Goal: Transaction & Acquisition: Book appointment/travel/reservation

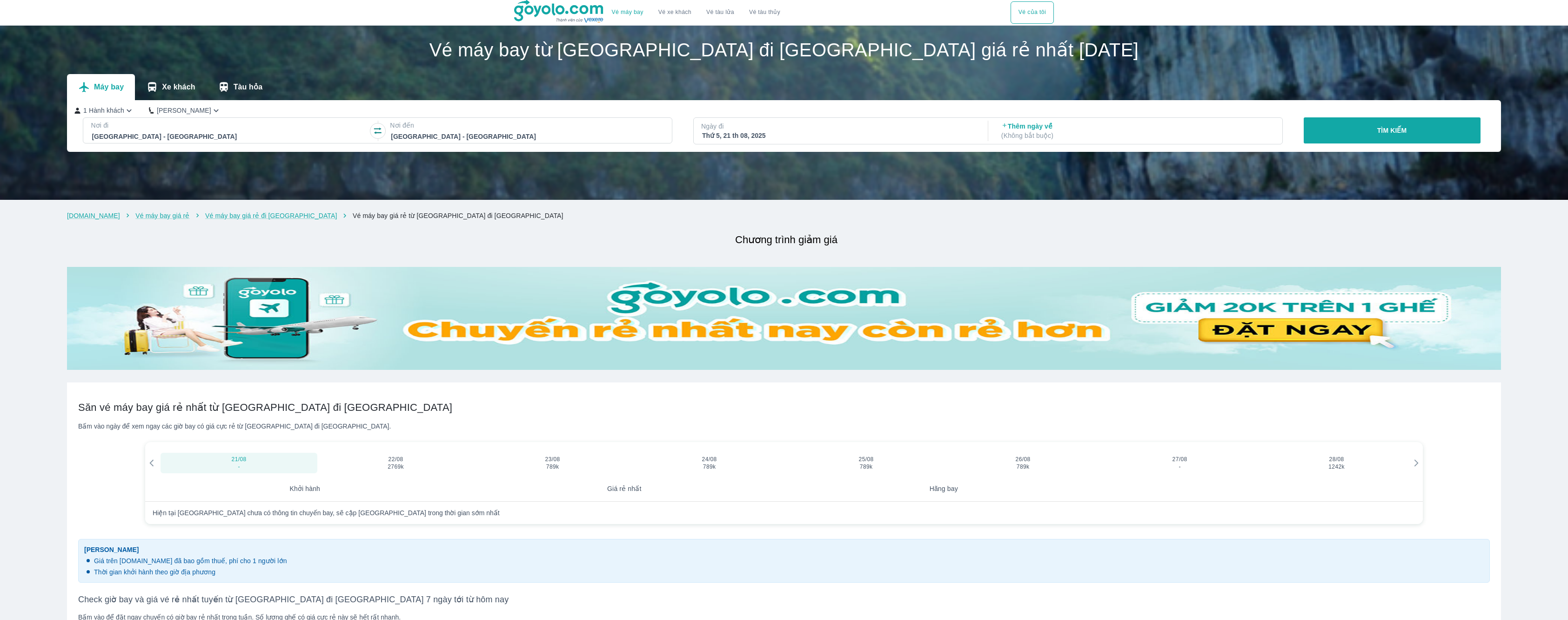
click at [1023, 131] on p "( Không bắt buộc )" at bounding box center [1138, 135] width 273 height 9
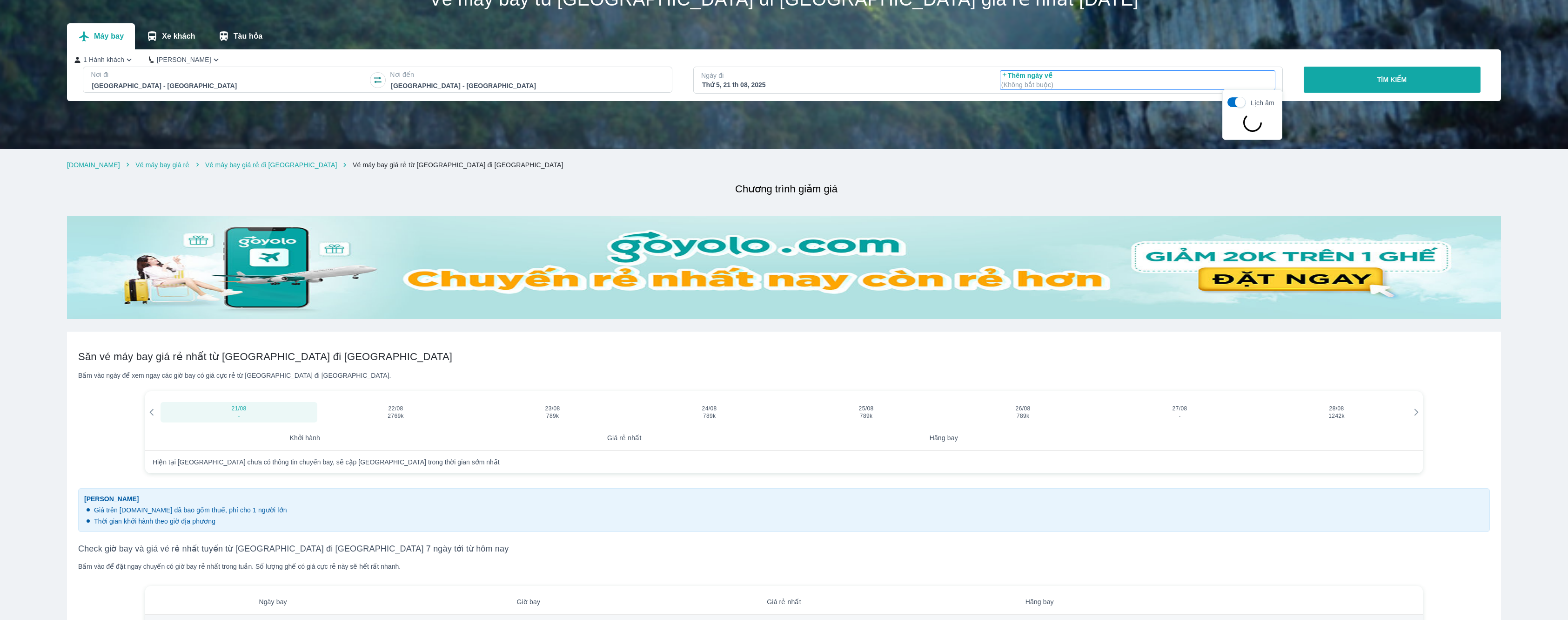
scroll to position [54, 0]
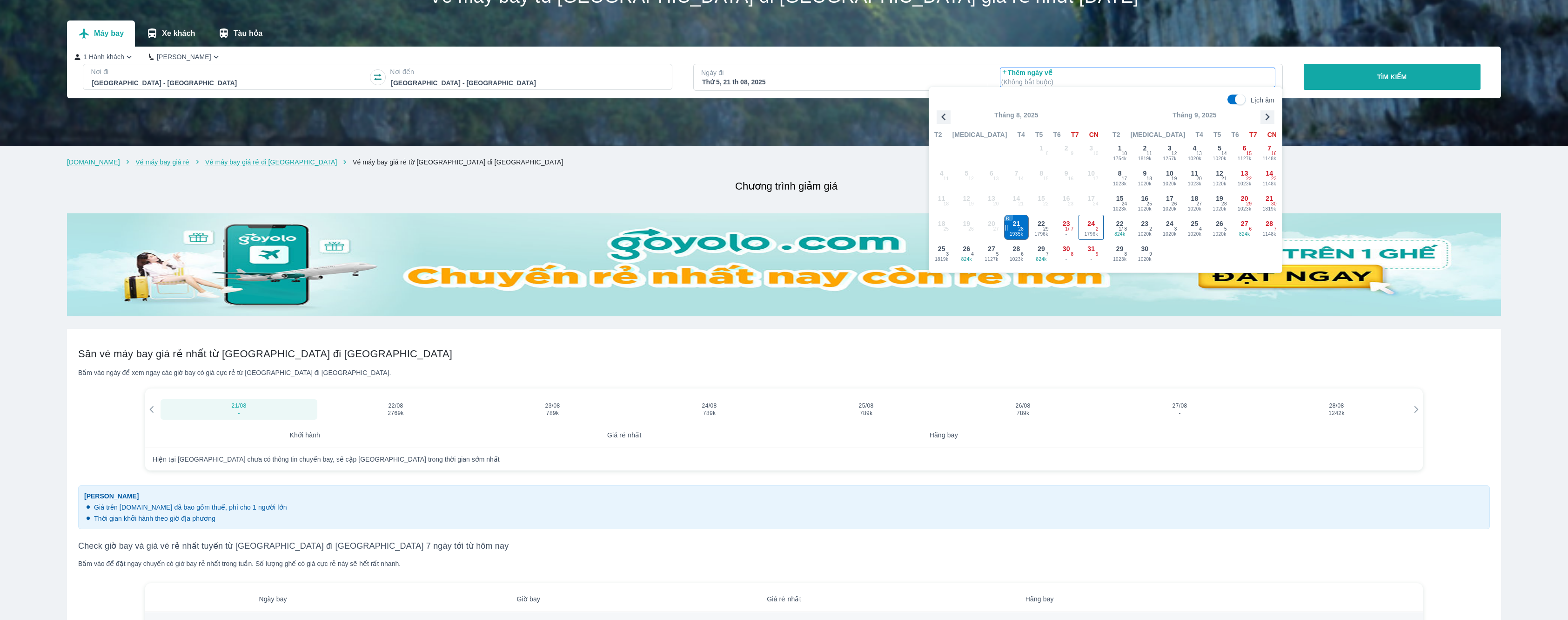
click at [1090, 222] on span "24" at bounding box center [1091, 223] width 7 height 9
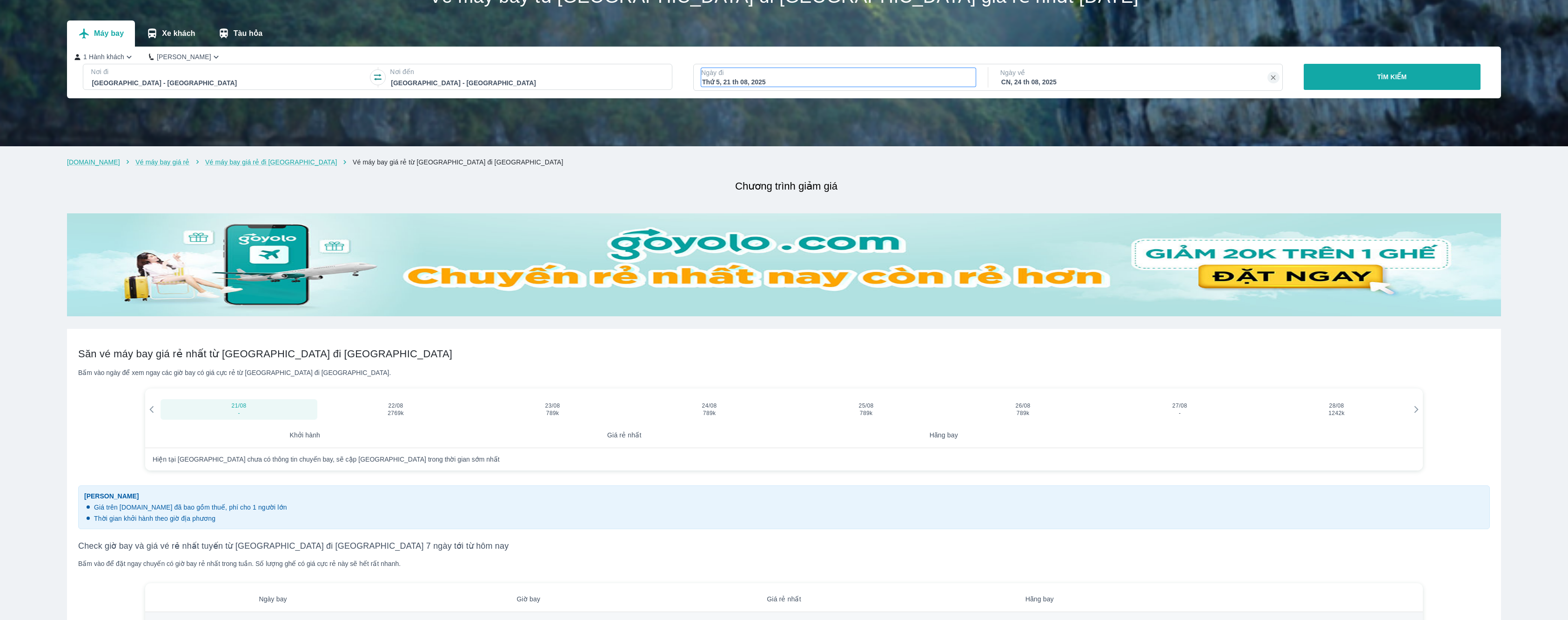
click at [910, 72] on p "Ngày đi" at bounding box center [838, 72] width 275 height 9
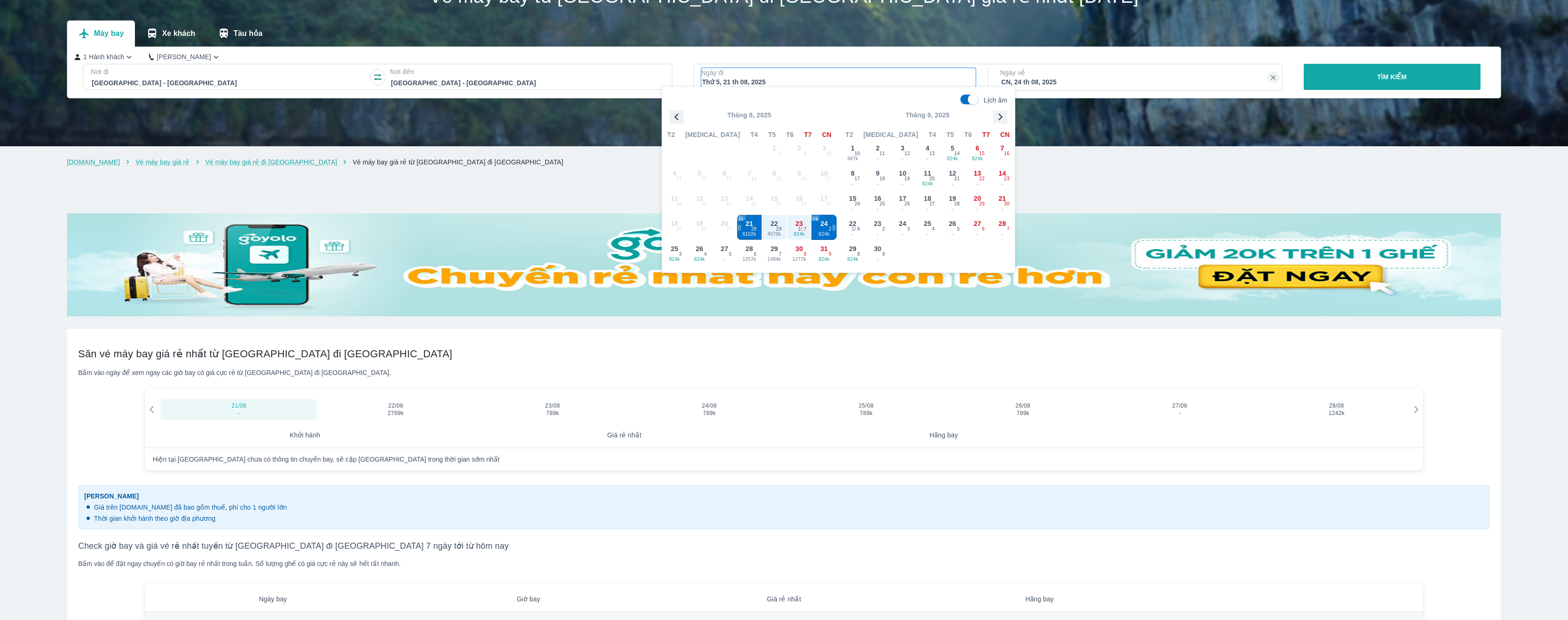
click at [825, 221] on span "24" at bounding box center [824, 223] width 7 height 9
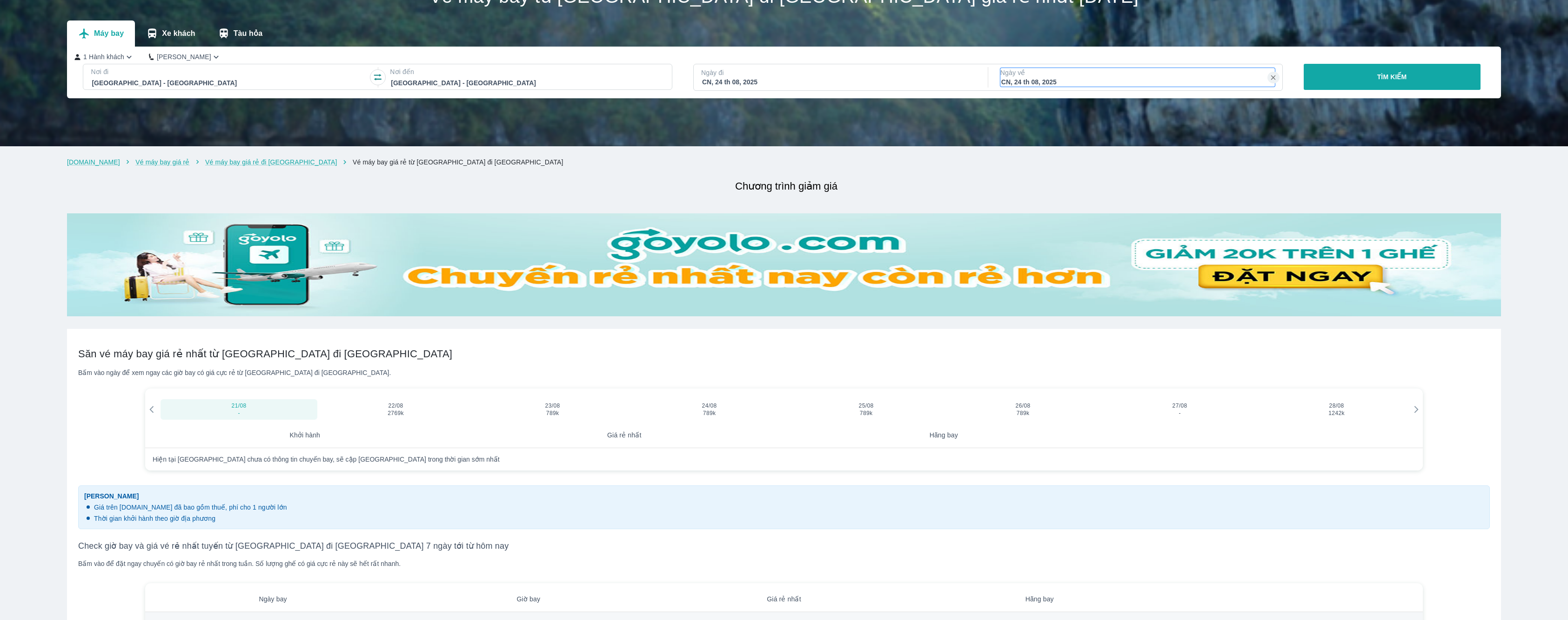
click at [1062, 76] on p "Ngày về" at bounding box center [1138, 72] width 275 height 9
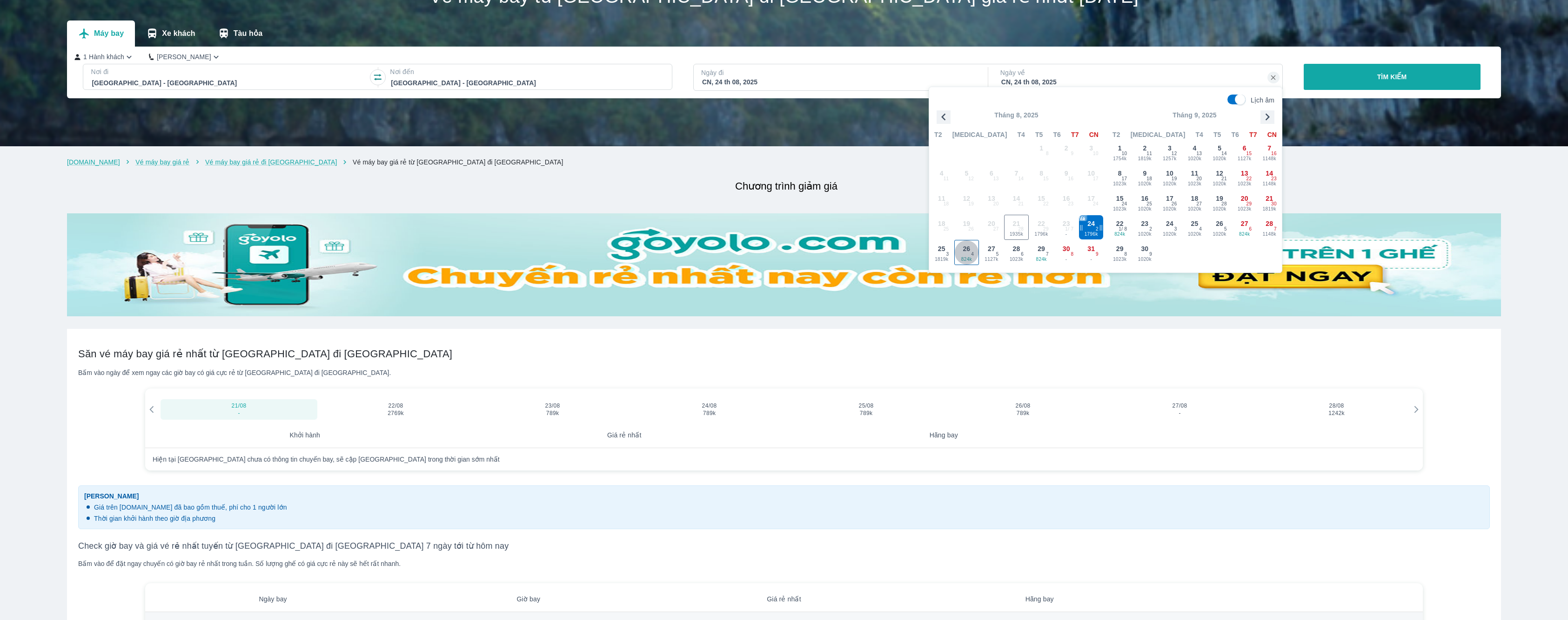
click at [961, 250] on div "26 824k 4" at bounding box center [967, 252] width 24 height 24
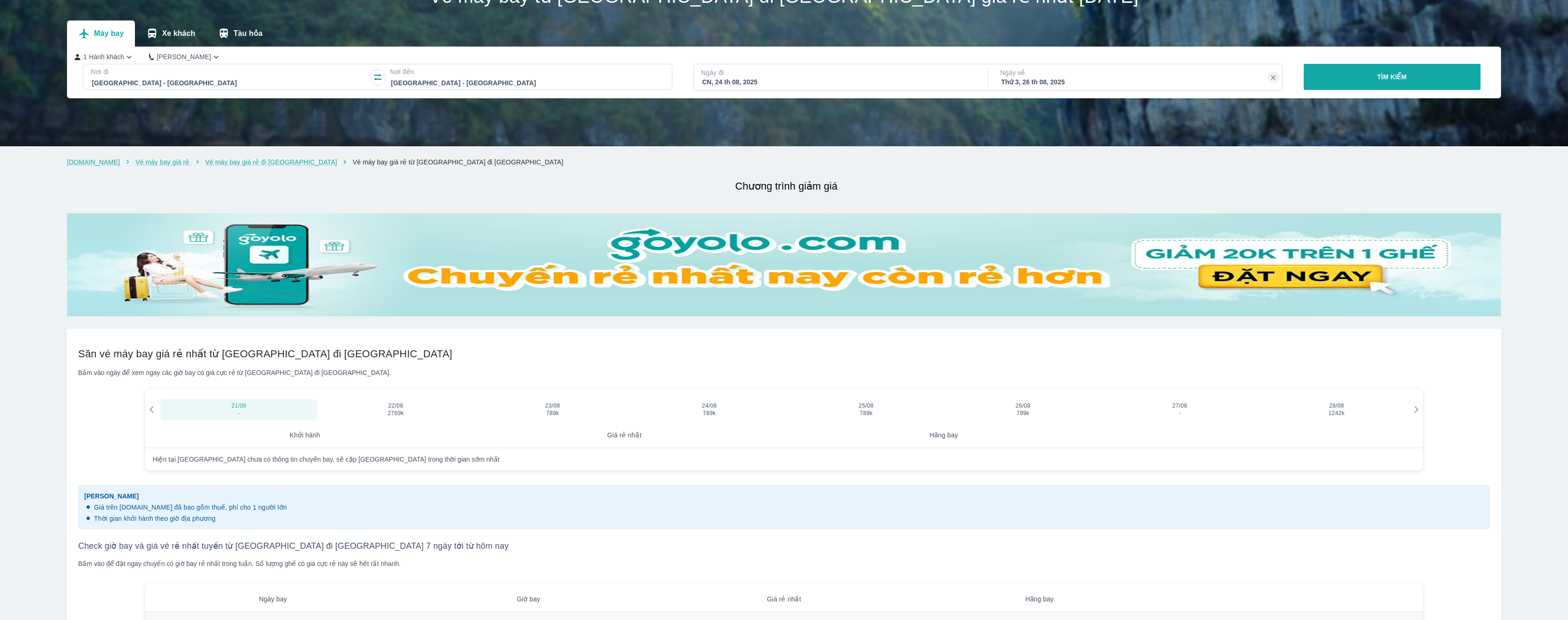
click at [1351, 80] on button "TÌM KIẾM" at bounding box center [1392, 77] width 177 height 26
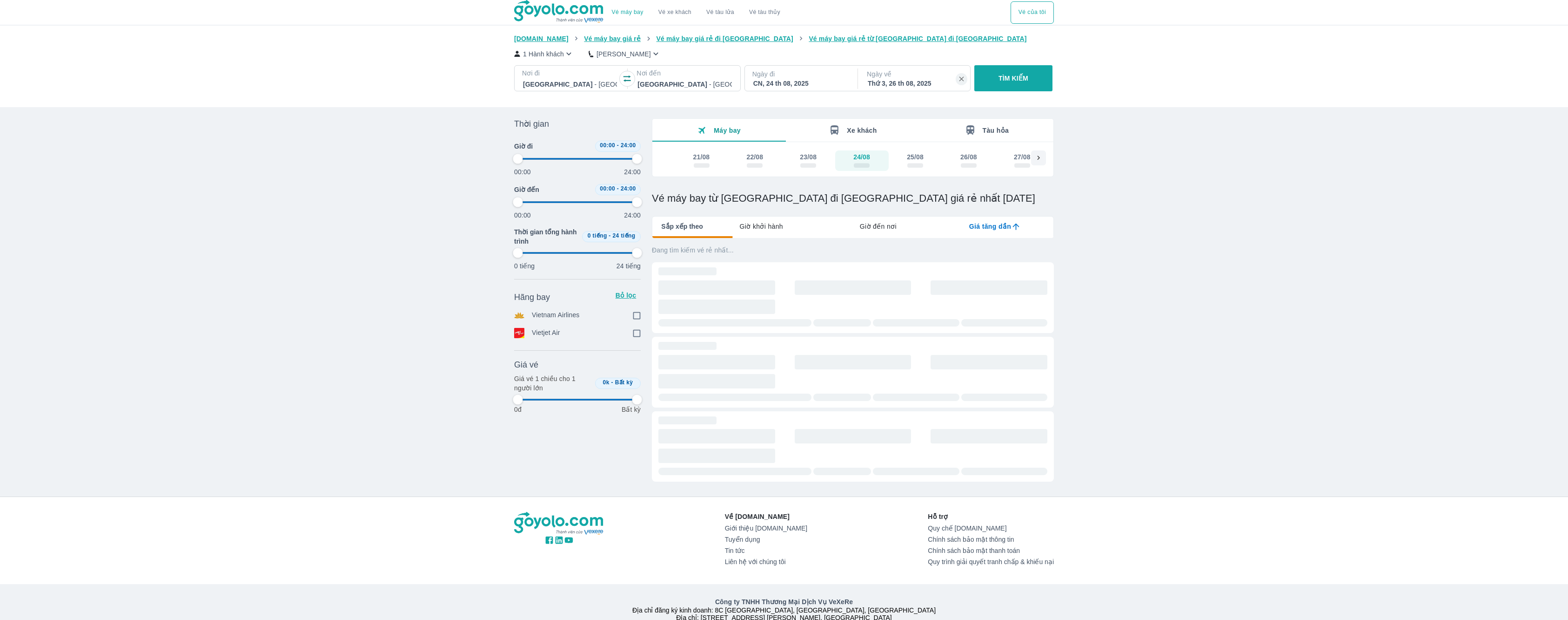
type input "97.9166666666667"
checkbox input "true"
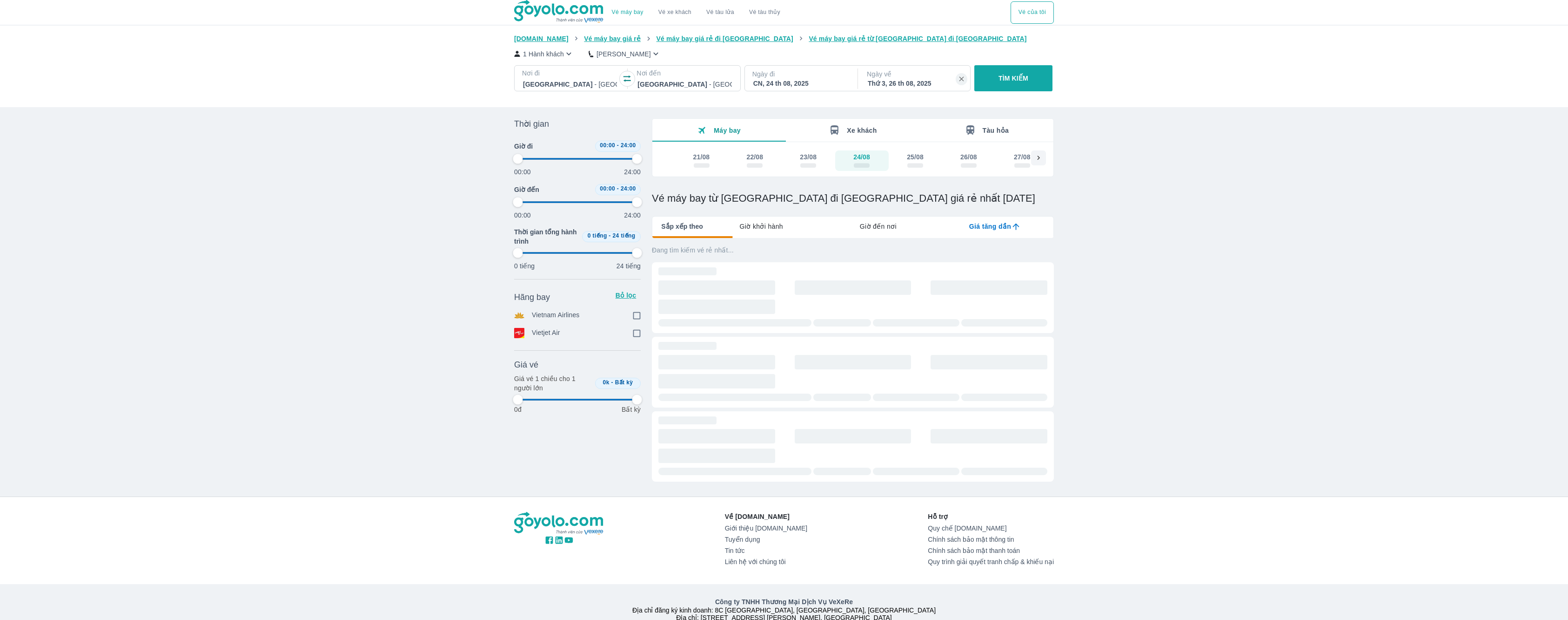
type input "97.9166666666667"
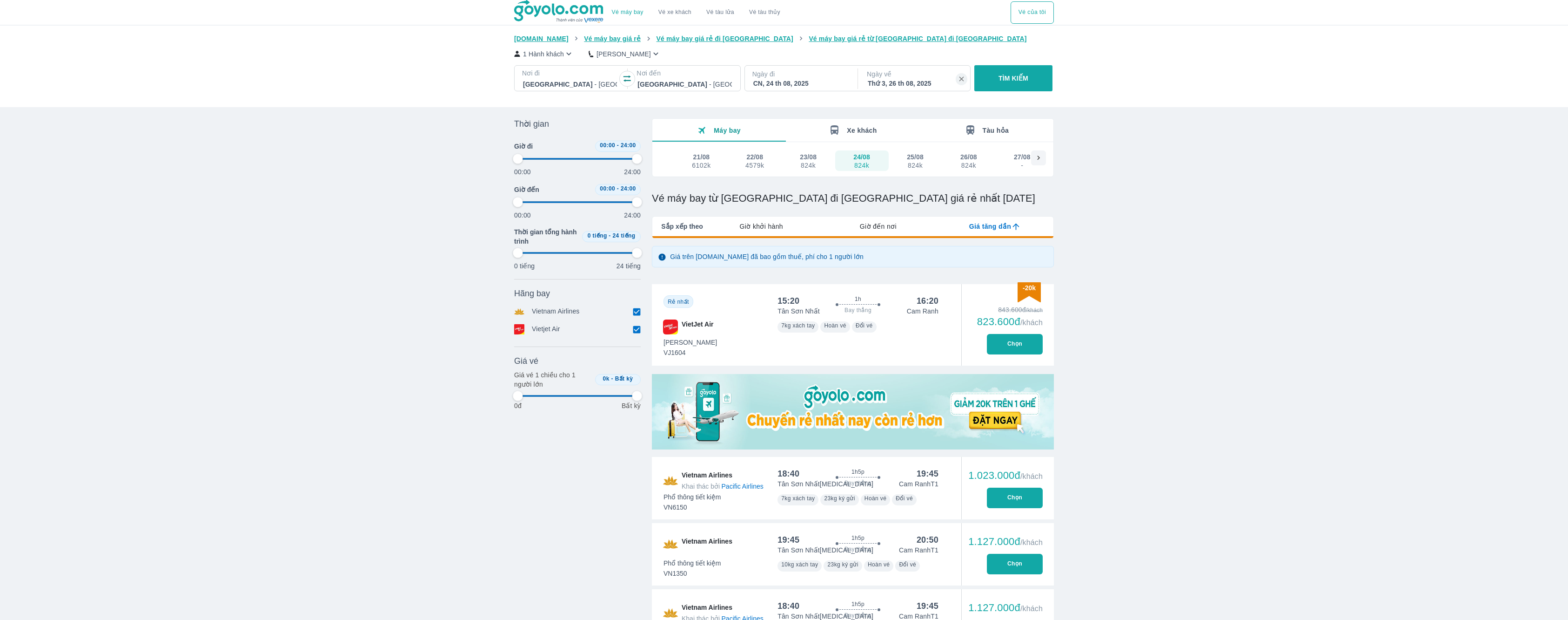
type input "97.9166666666667"
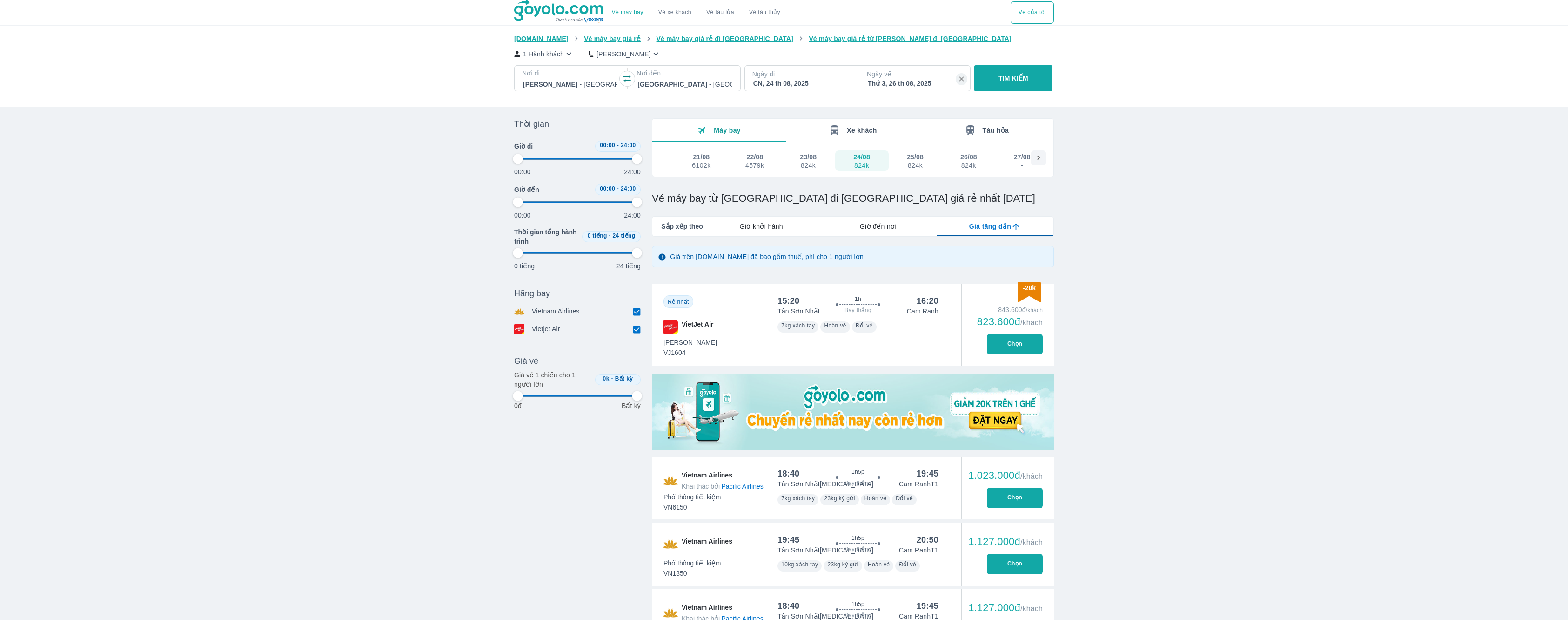
type input "97.9166666666667"
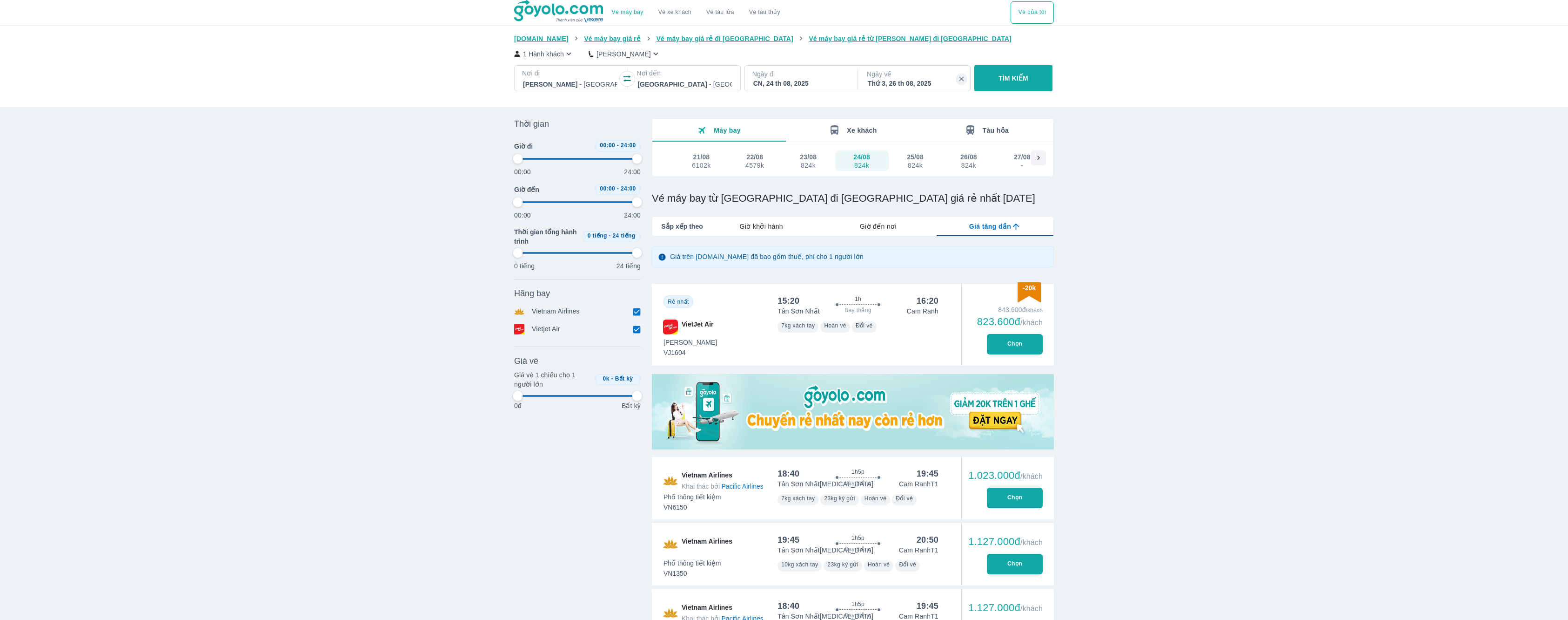
type input "97.9166666666667"
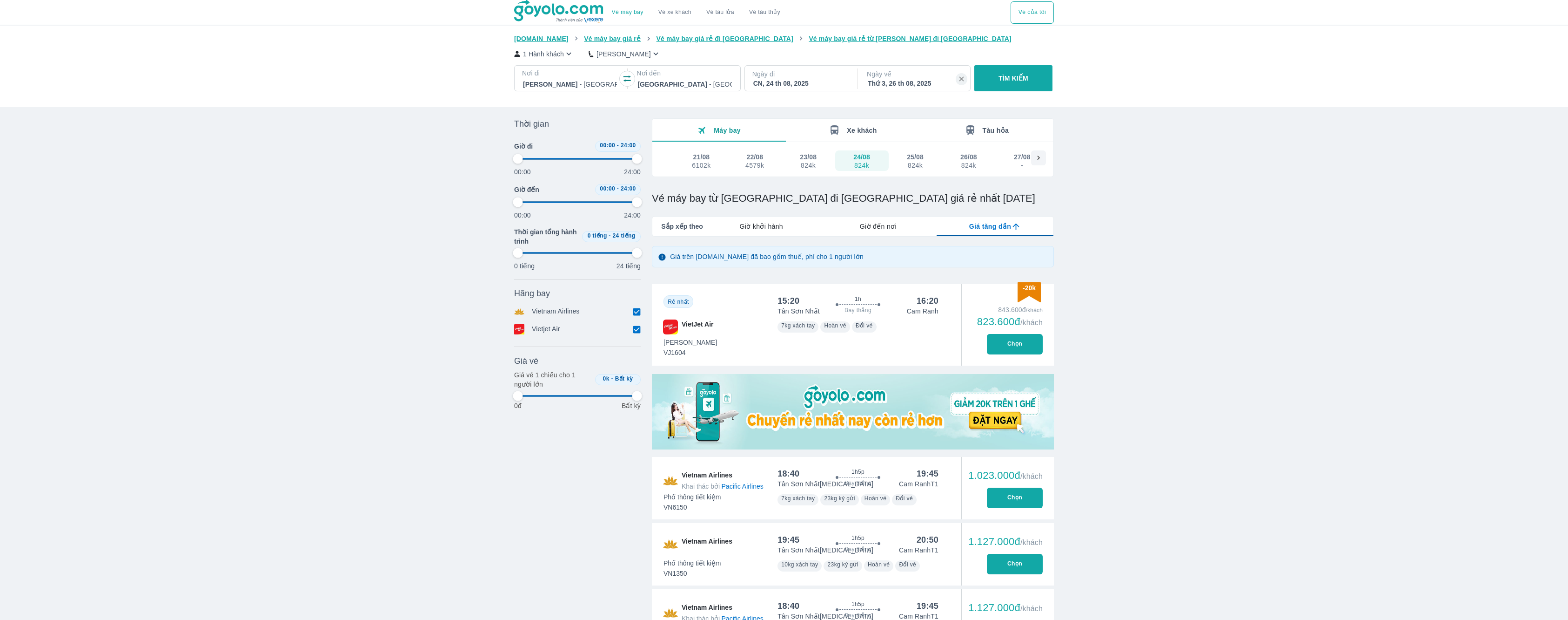
type input "97.9166666666667"
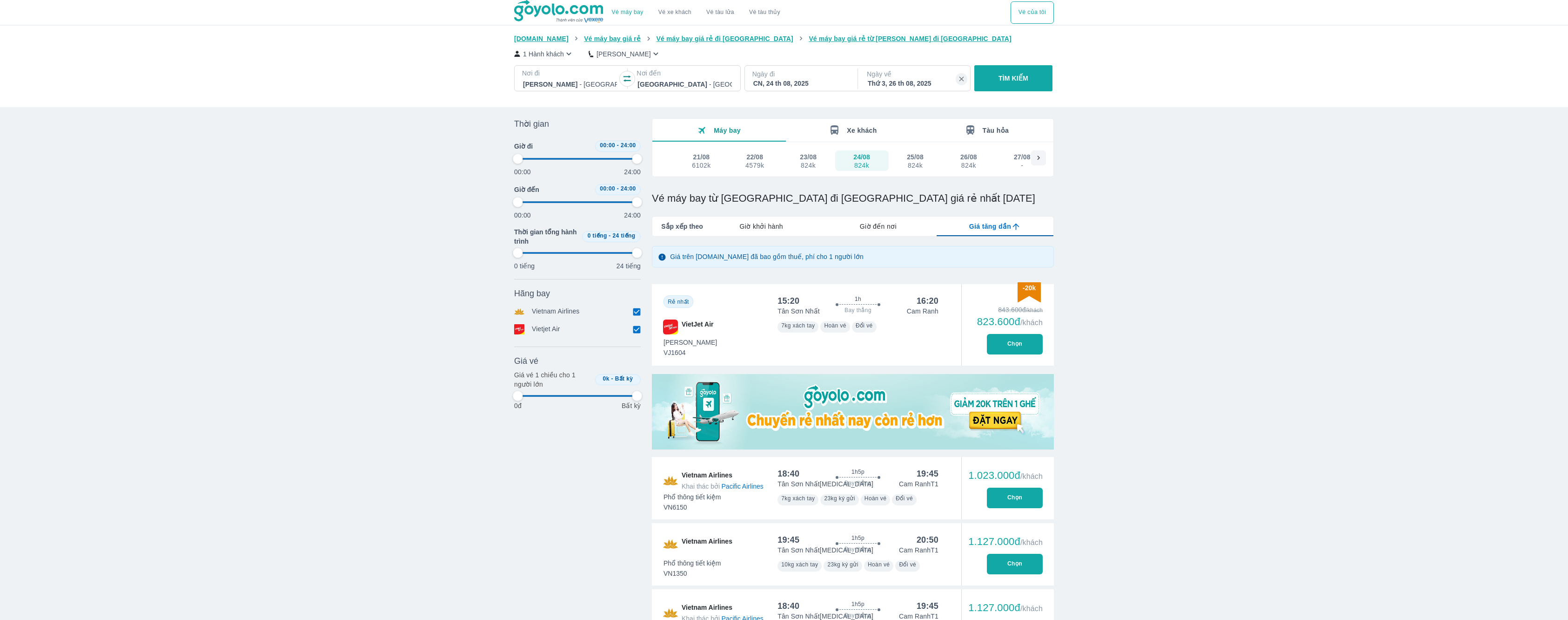
type input "97.9166666666667"
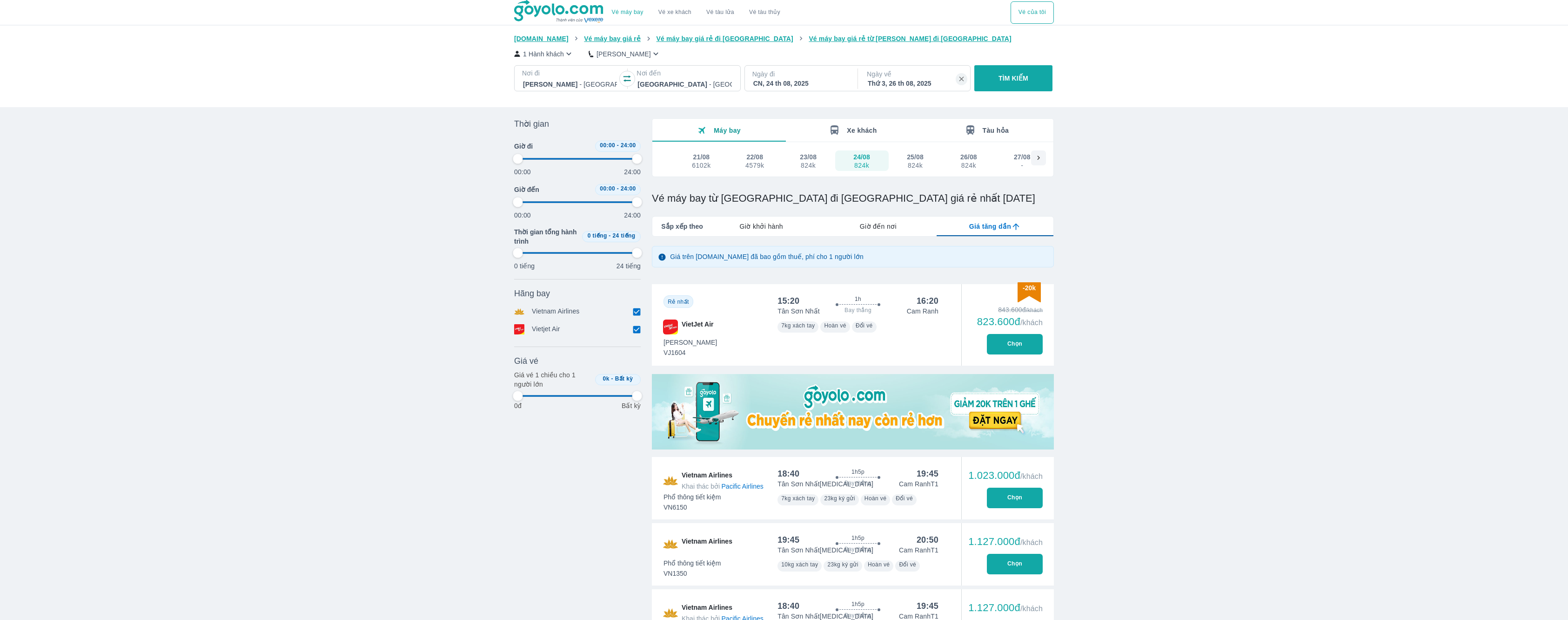
type input "97.9166666666667"
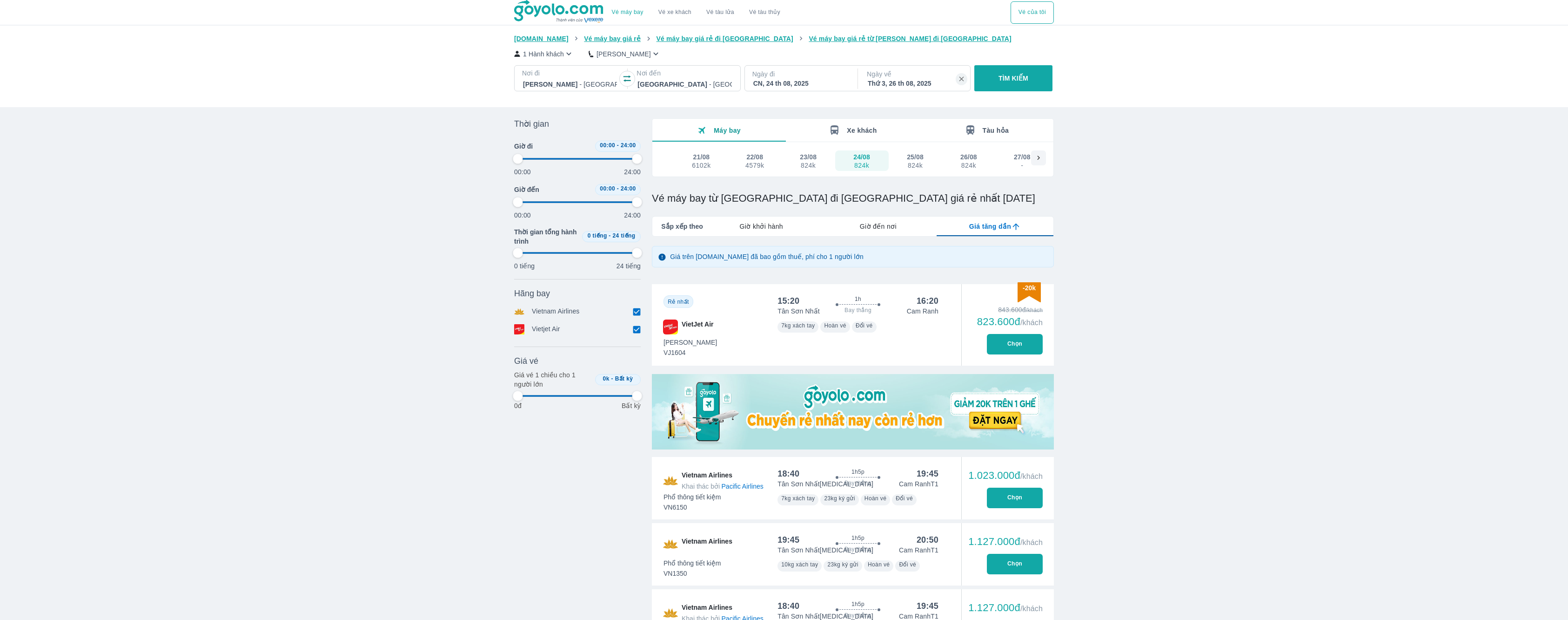
type input "97.9166666666667"
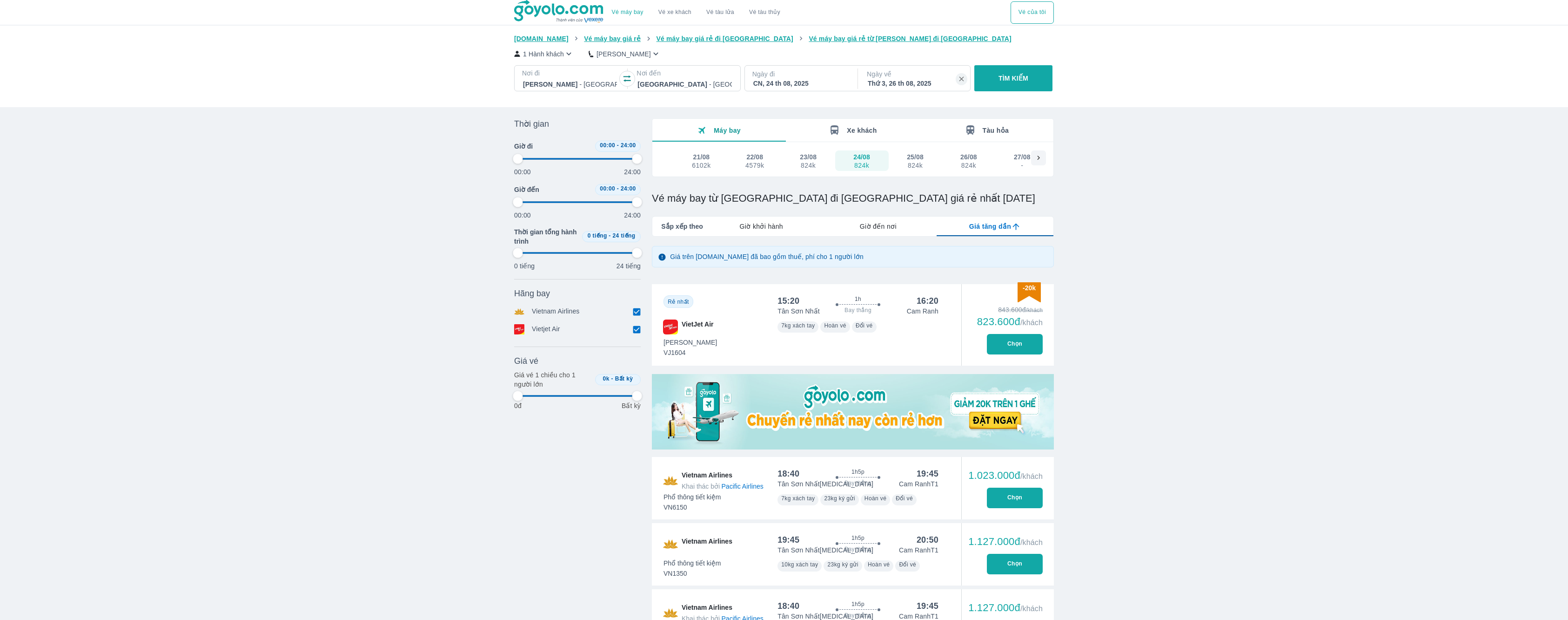
type input "97.9166666666667"
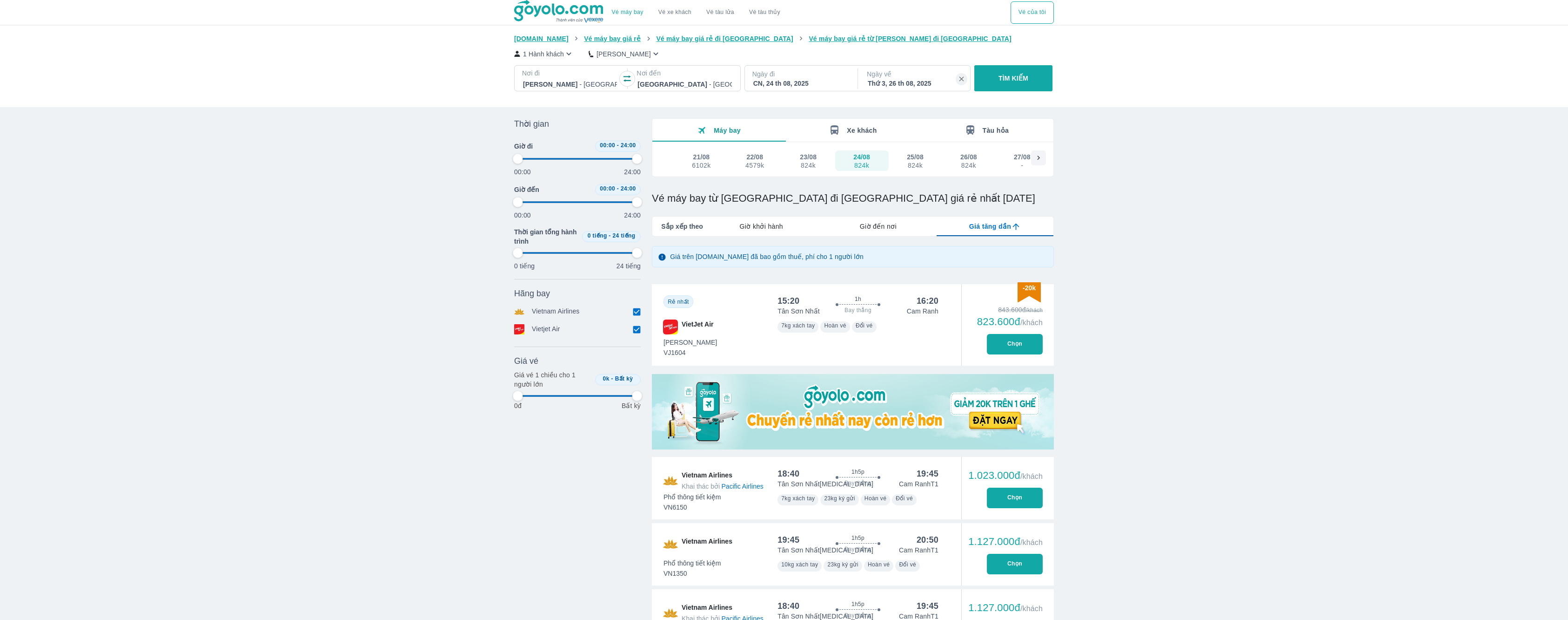
type input "97.9166666666667"
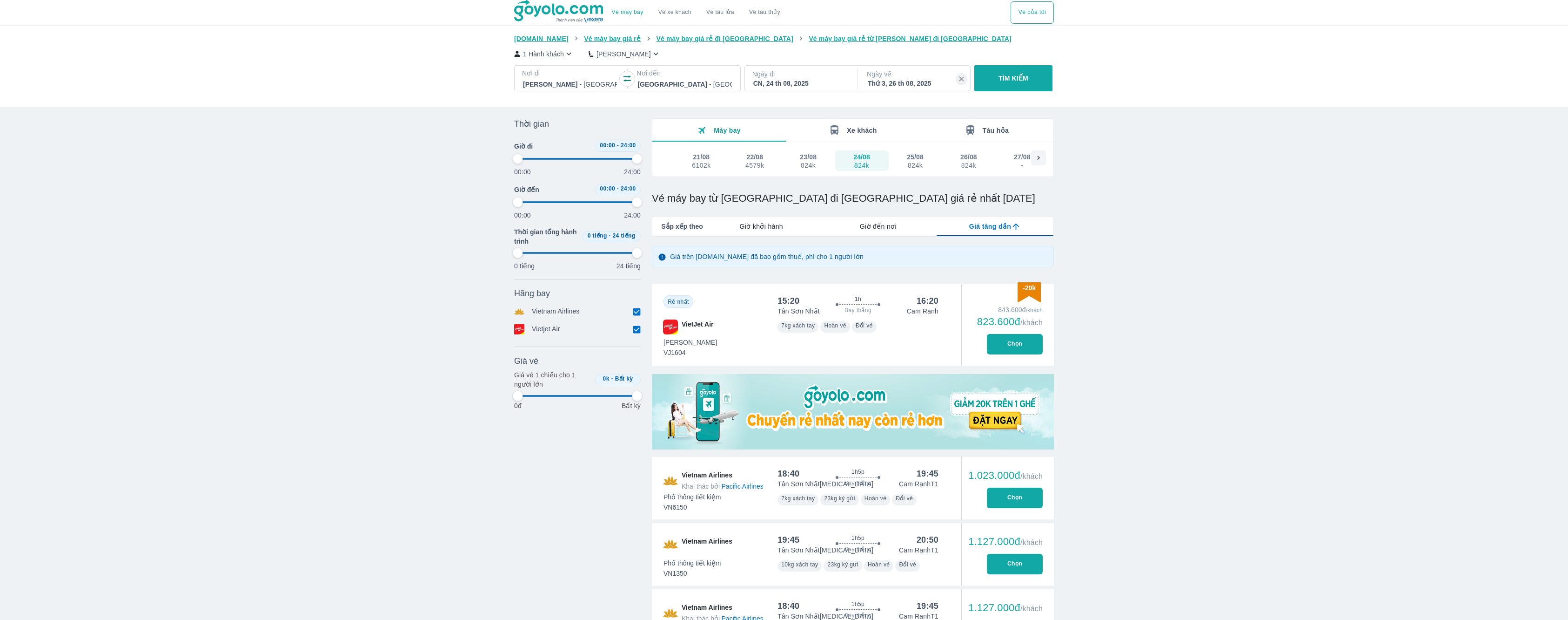
type input "97.9166666666667"
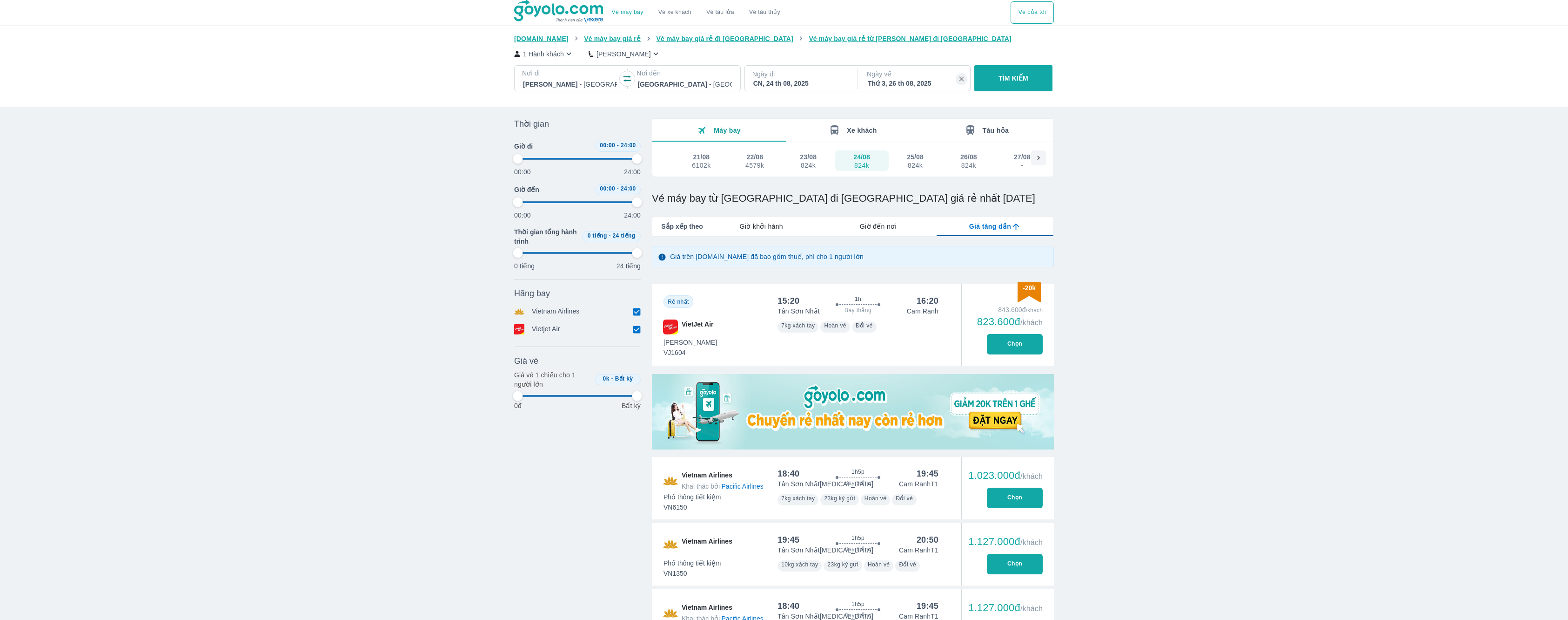
type input "97.9166666666667"
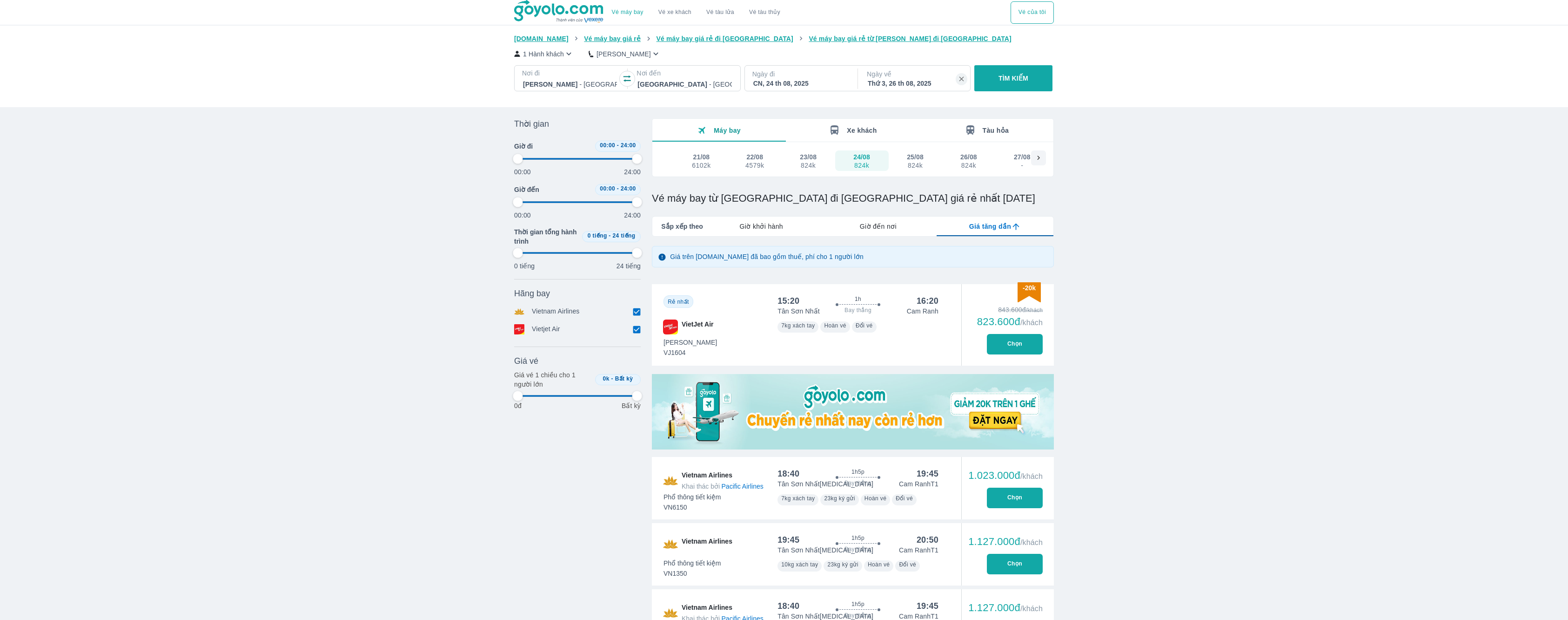
type input "97.9166666666667"
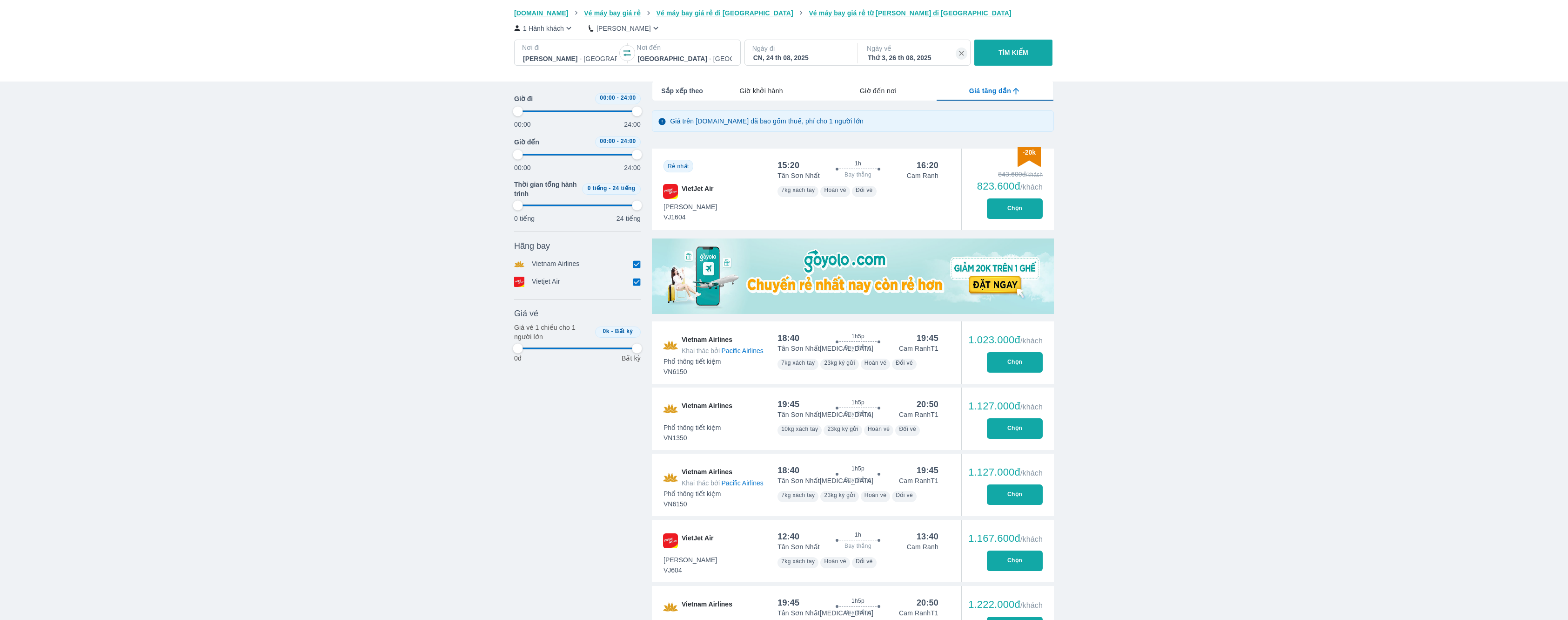
type input "97.9166666666667"
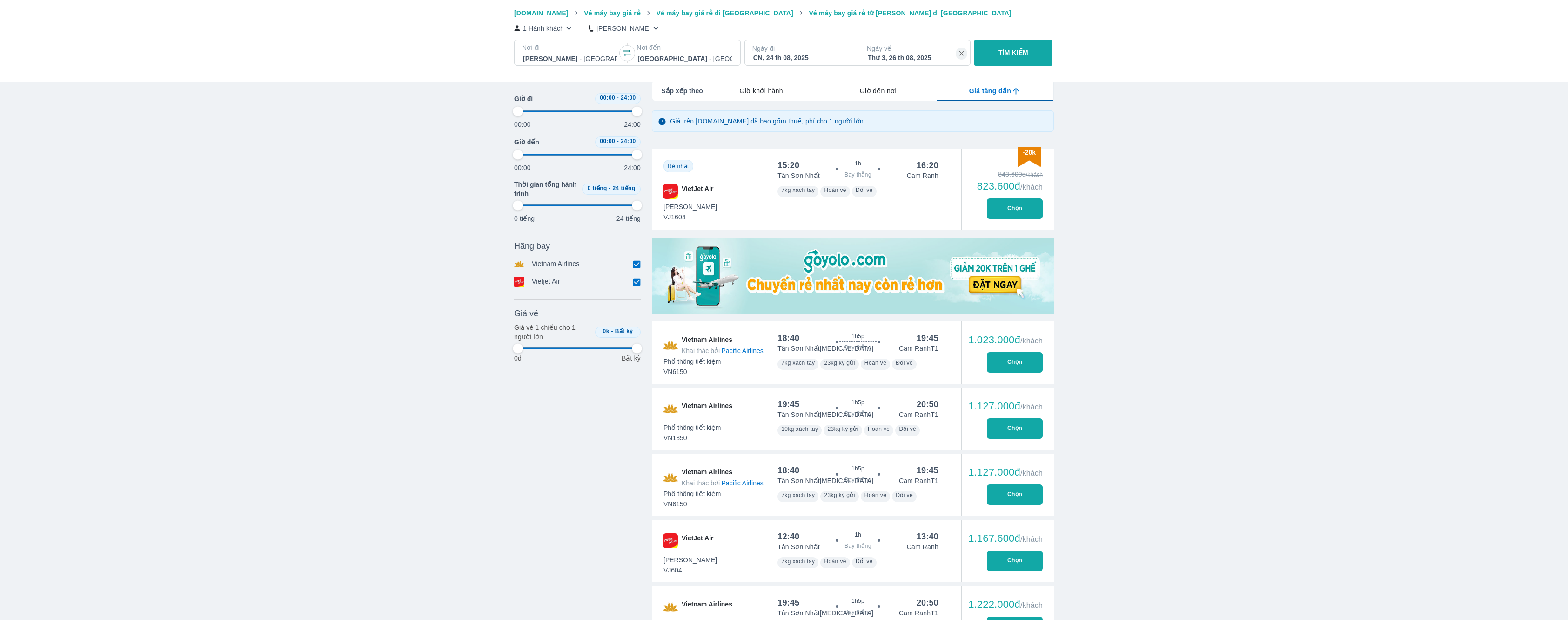
type input "97.9166666666667"
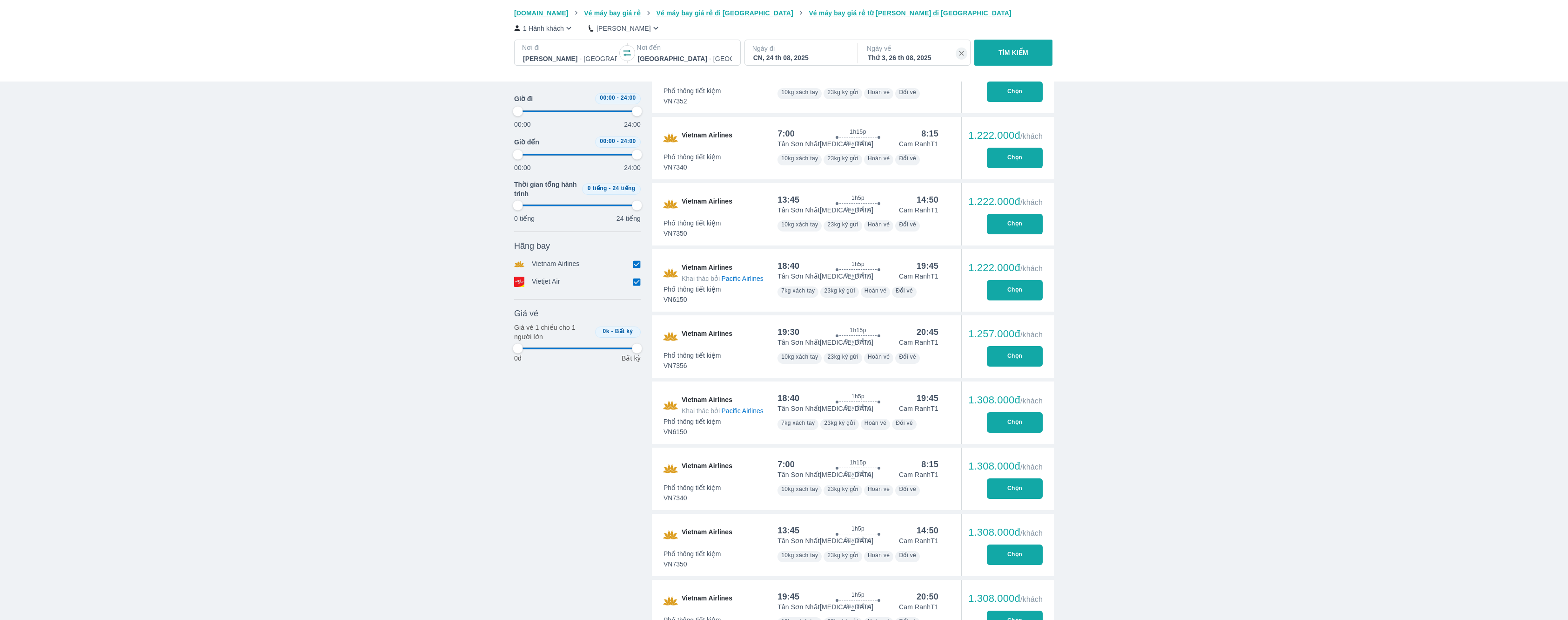
type input "97.9166666666667"
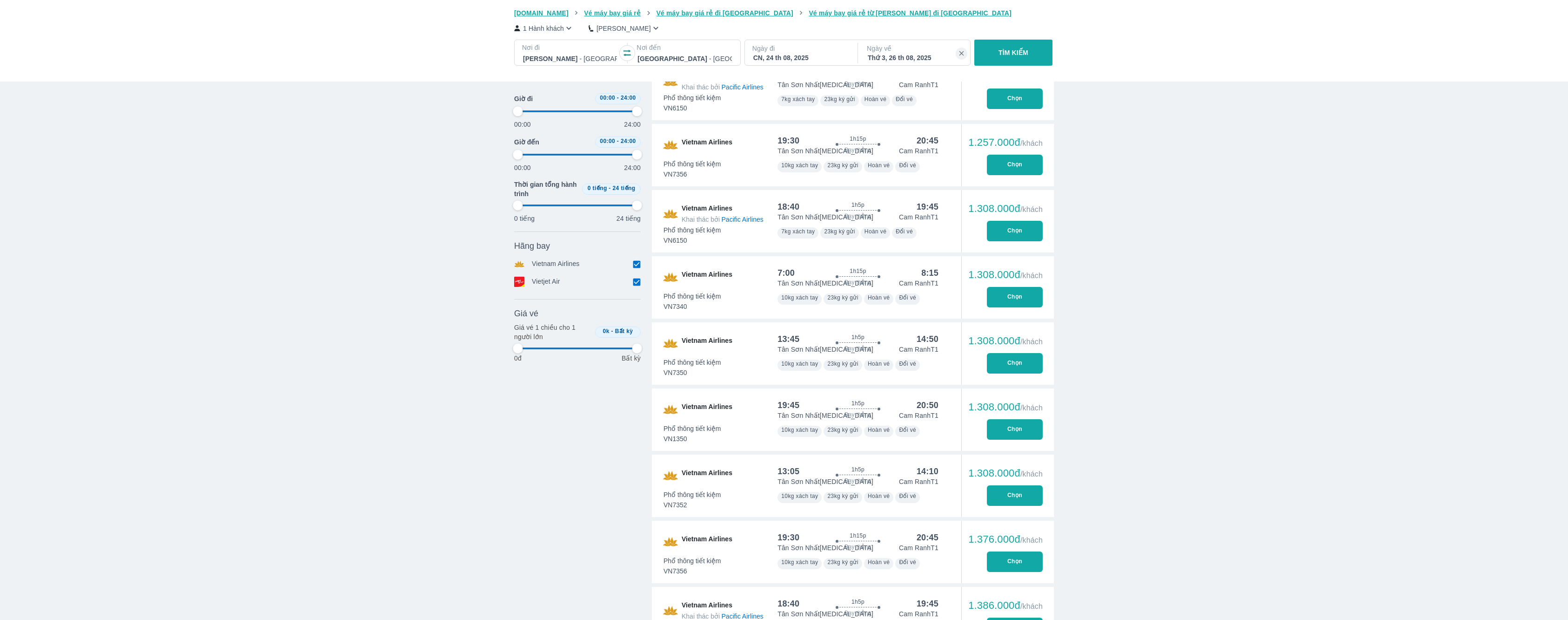
type input "97.9166666666667"
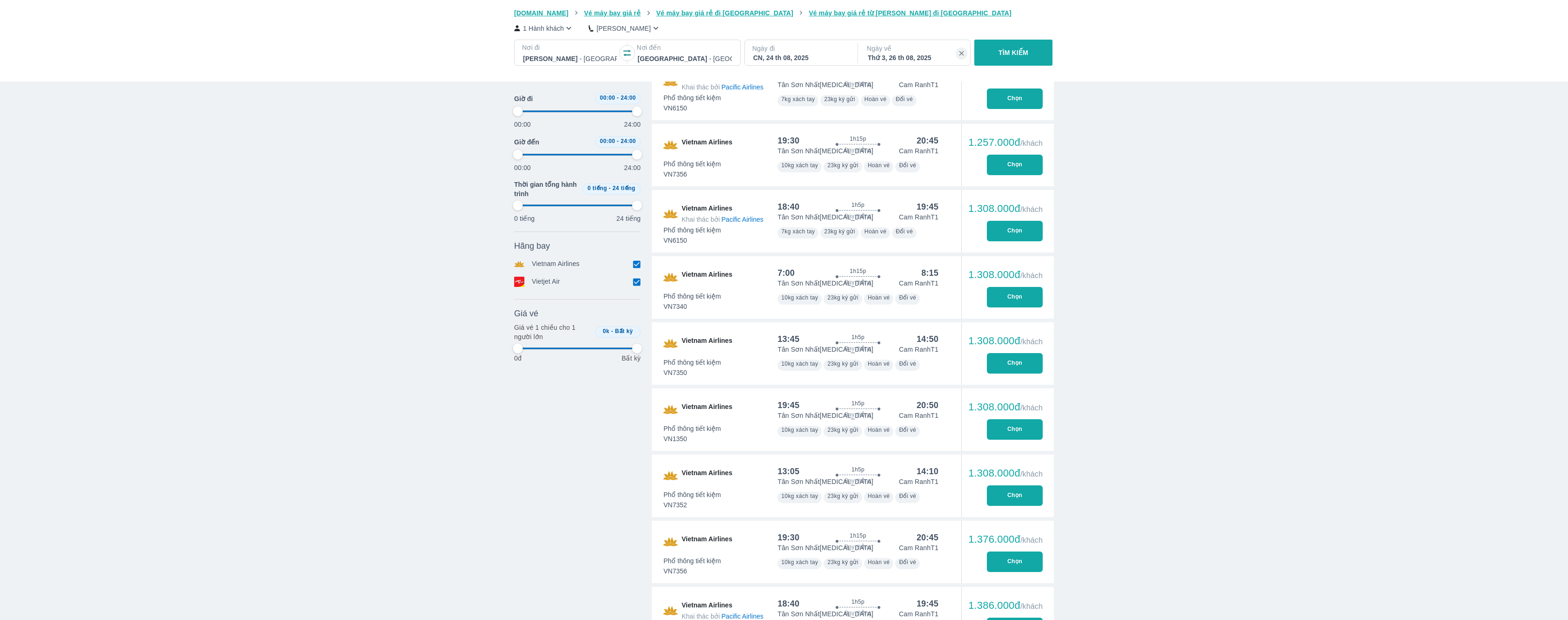
type input "97.9166666666667"
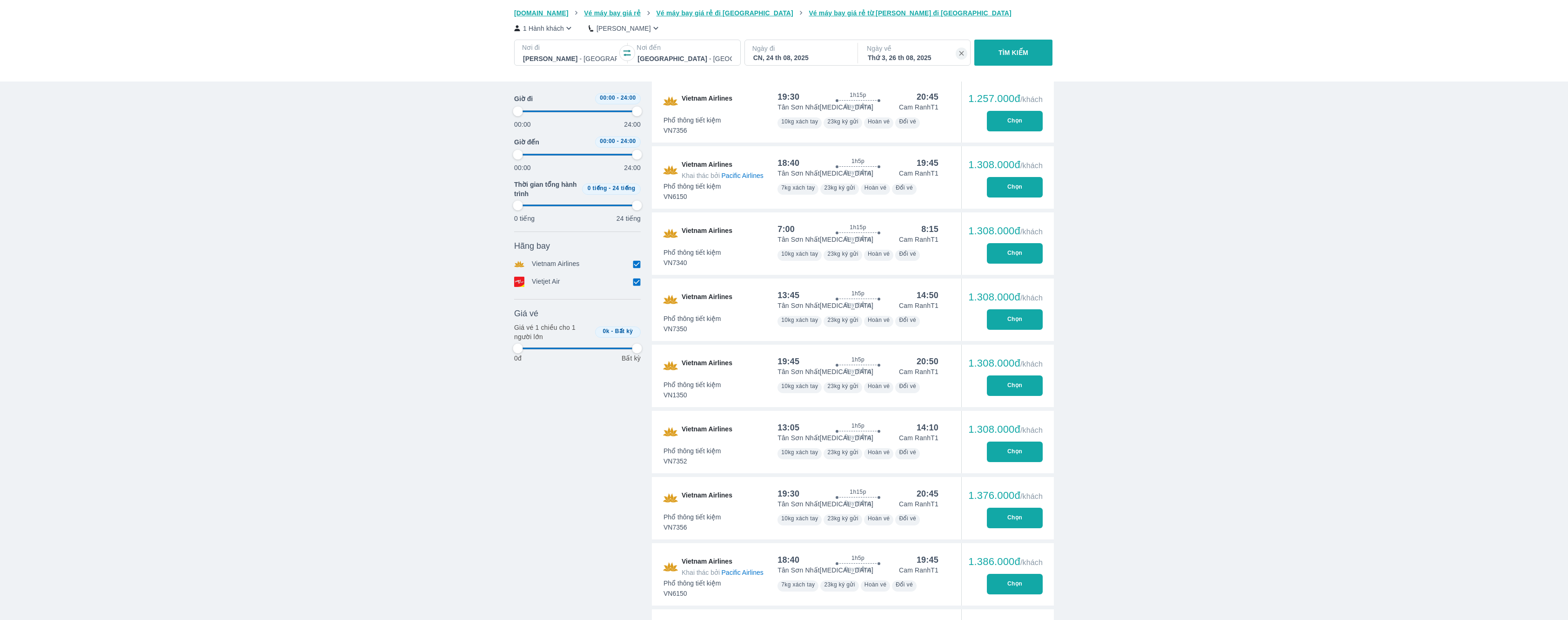
scroll to position [1230, 0]
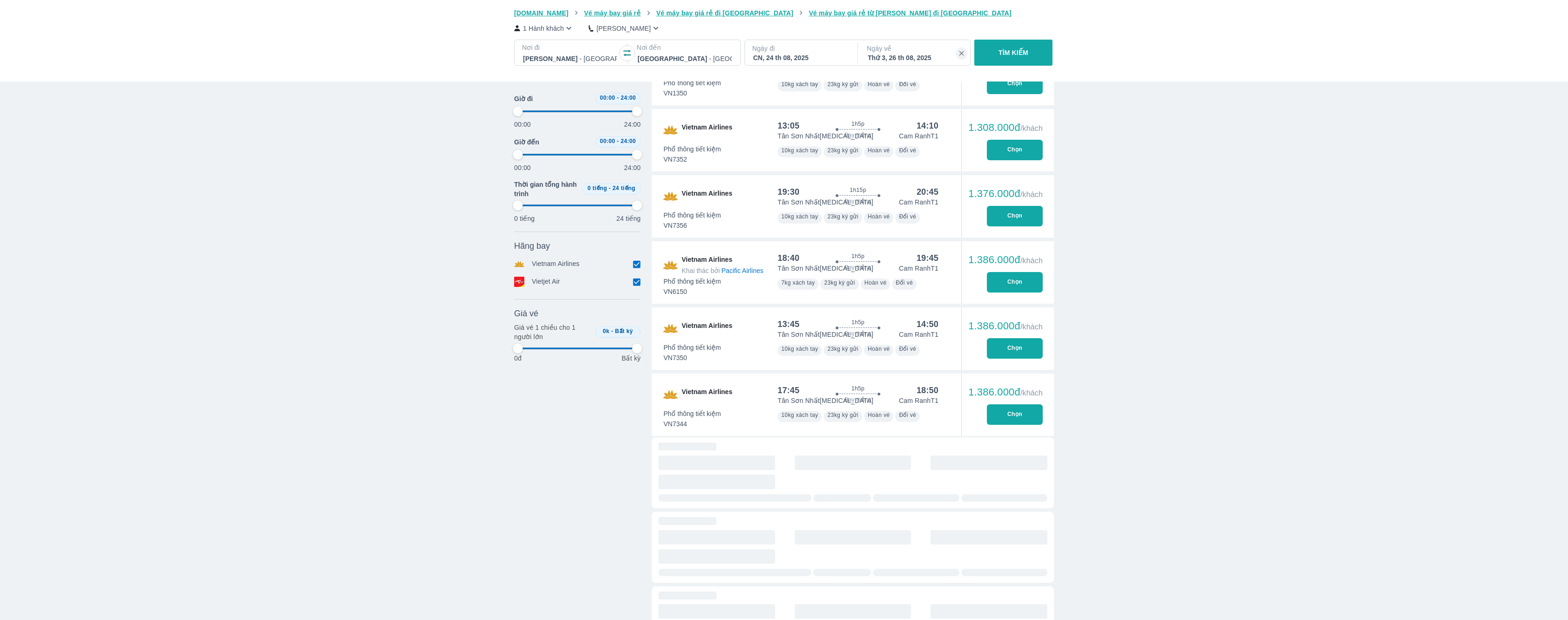
type input "97.9166666666667"
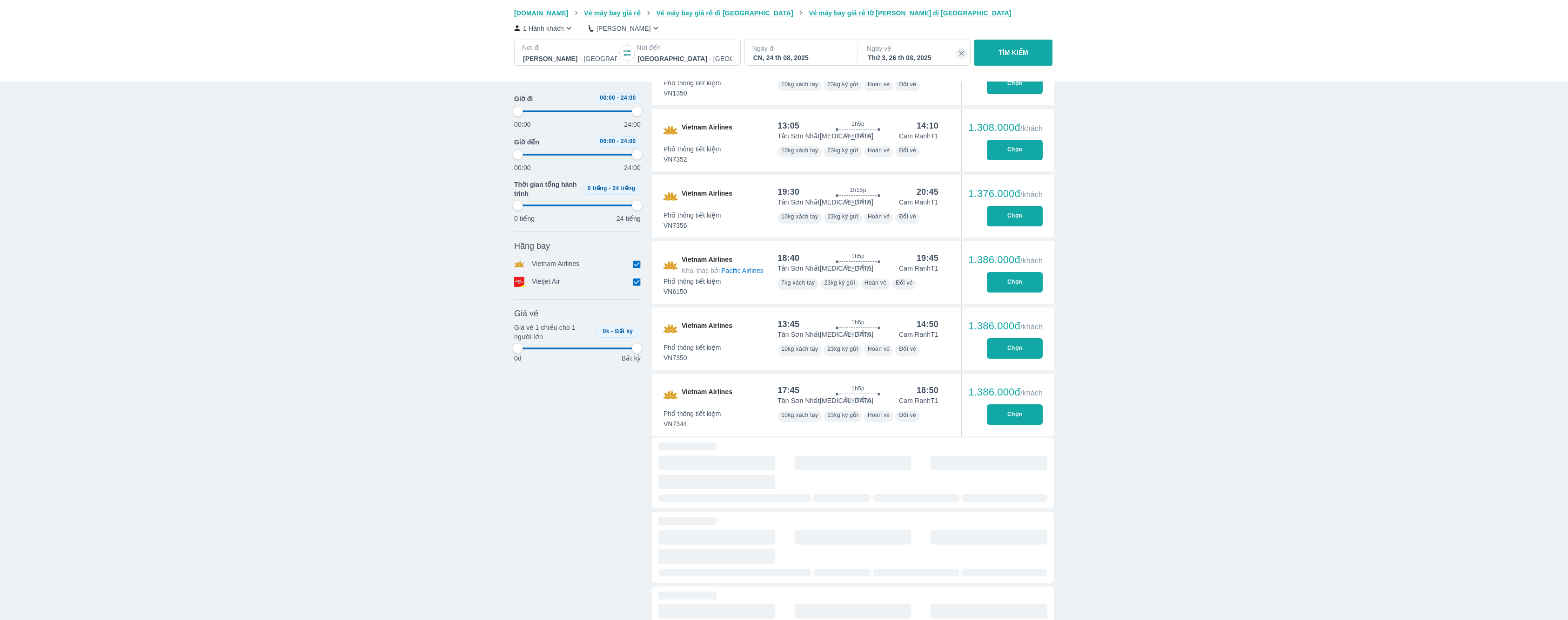
type input "97.9166666666667"
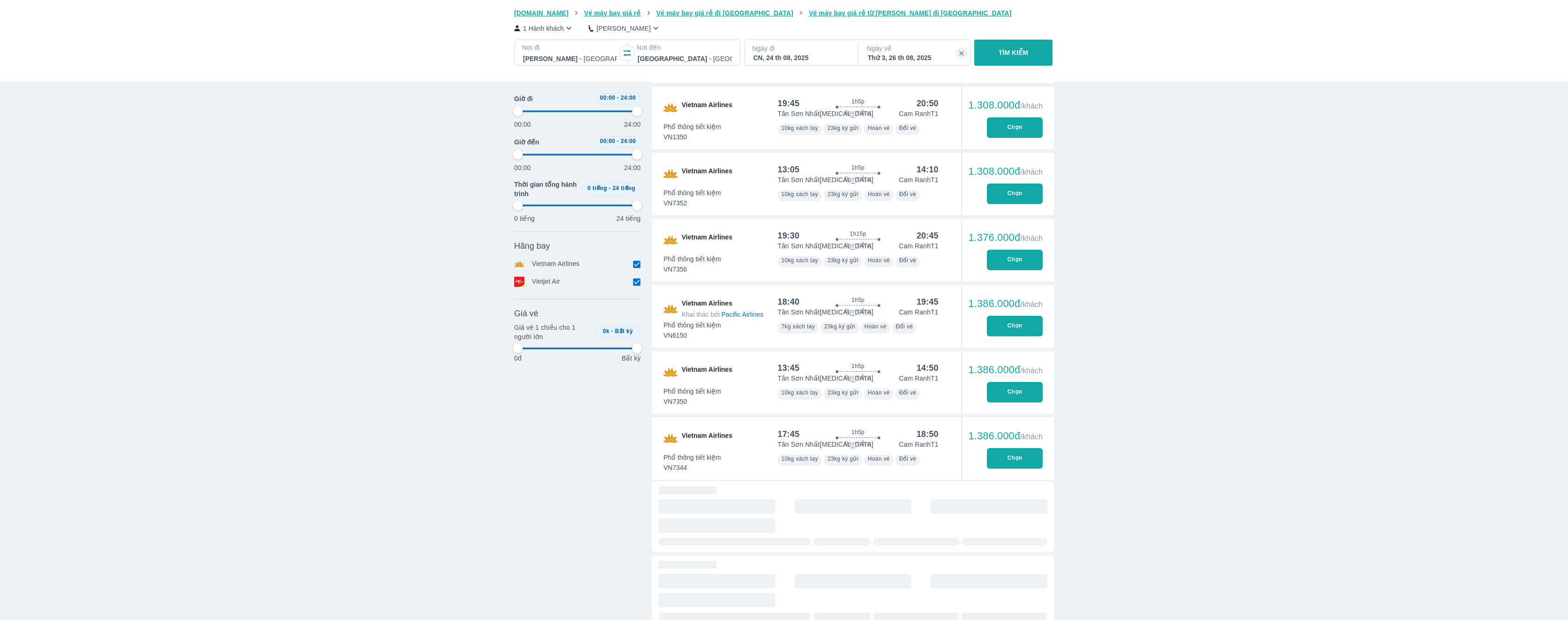
scroll to position [1037, 0]
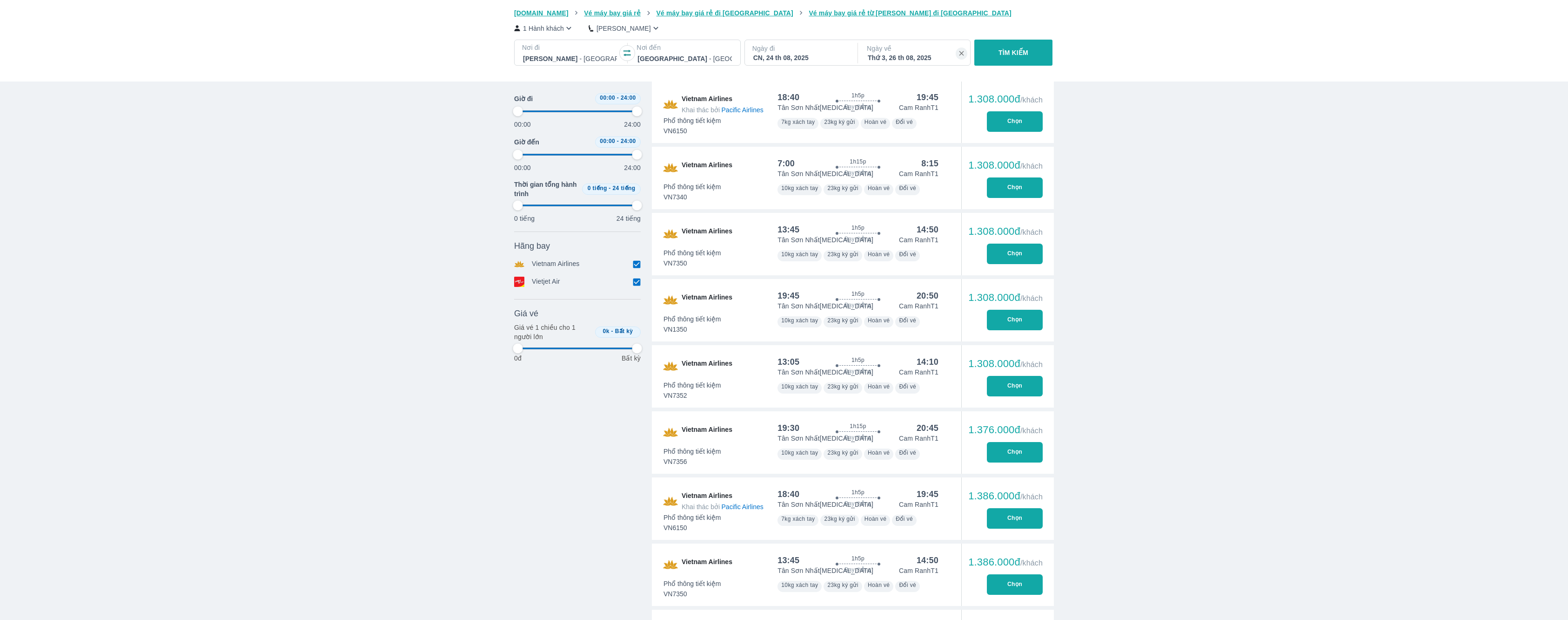
type input "97.9166666666667"
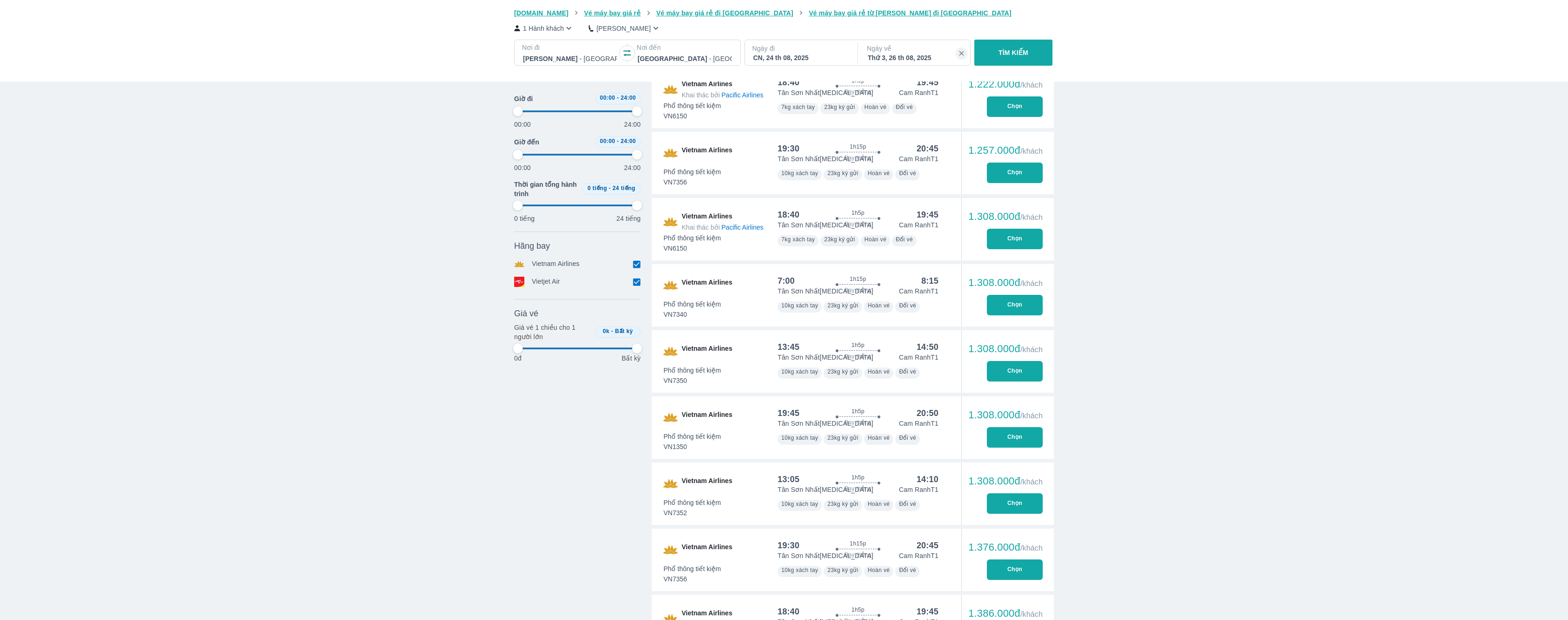
type input "97.9166666666667"
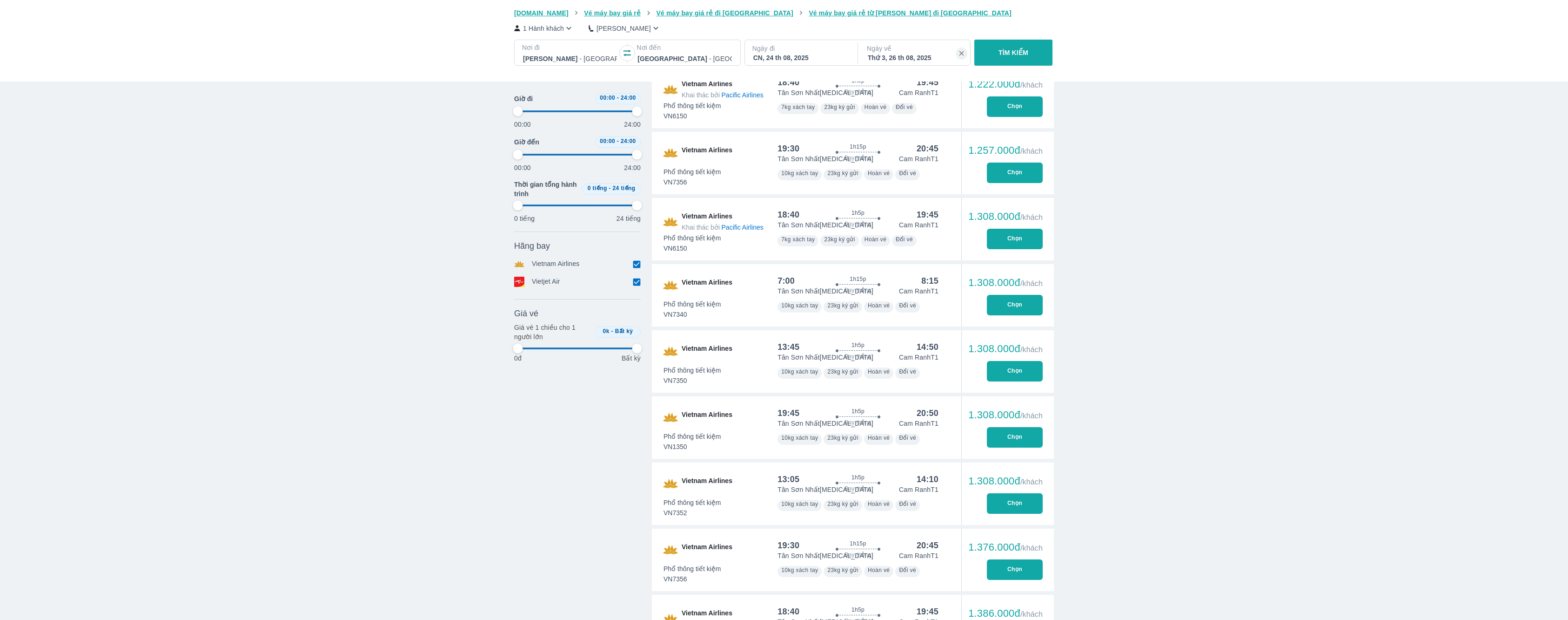
type input "97.9166666666667"
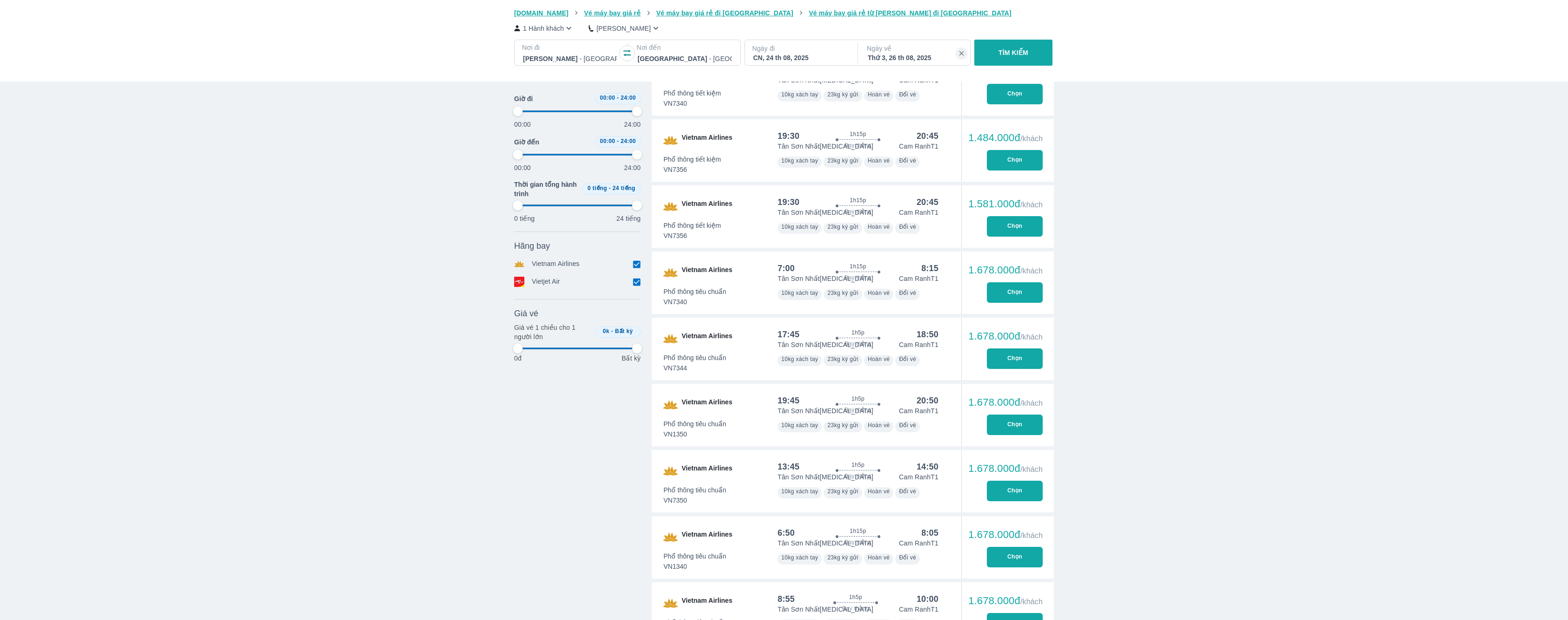
type input "97.9166666666667"
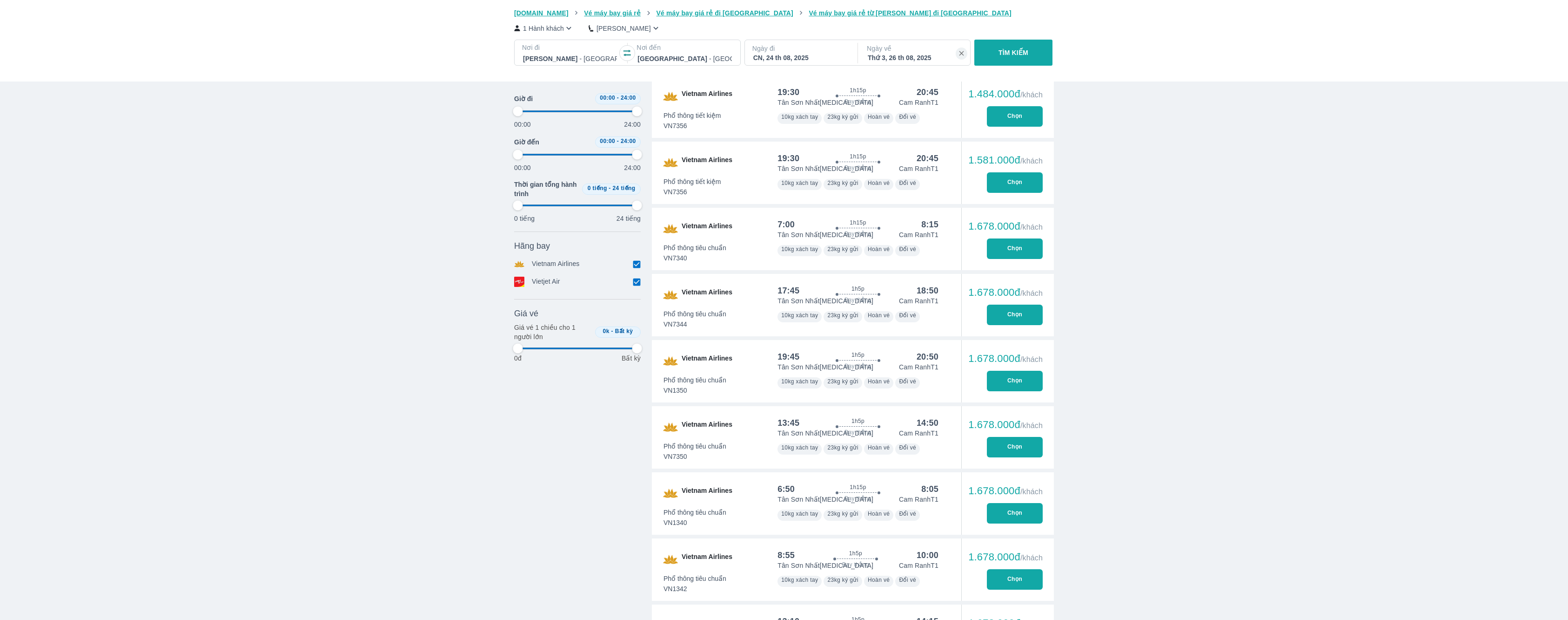
type input "97.9166666666667"
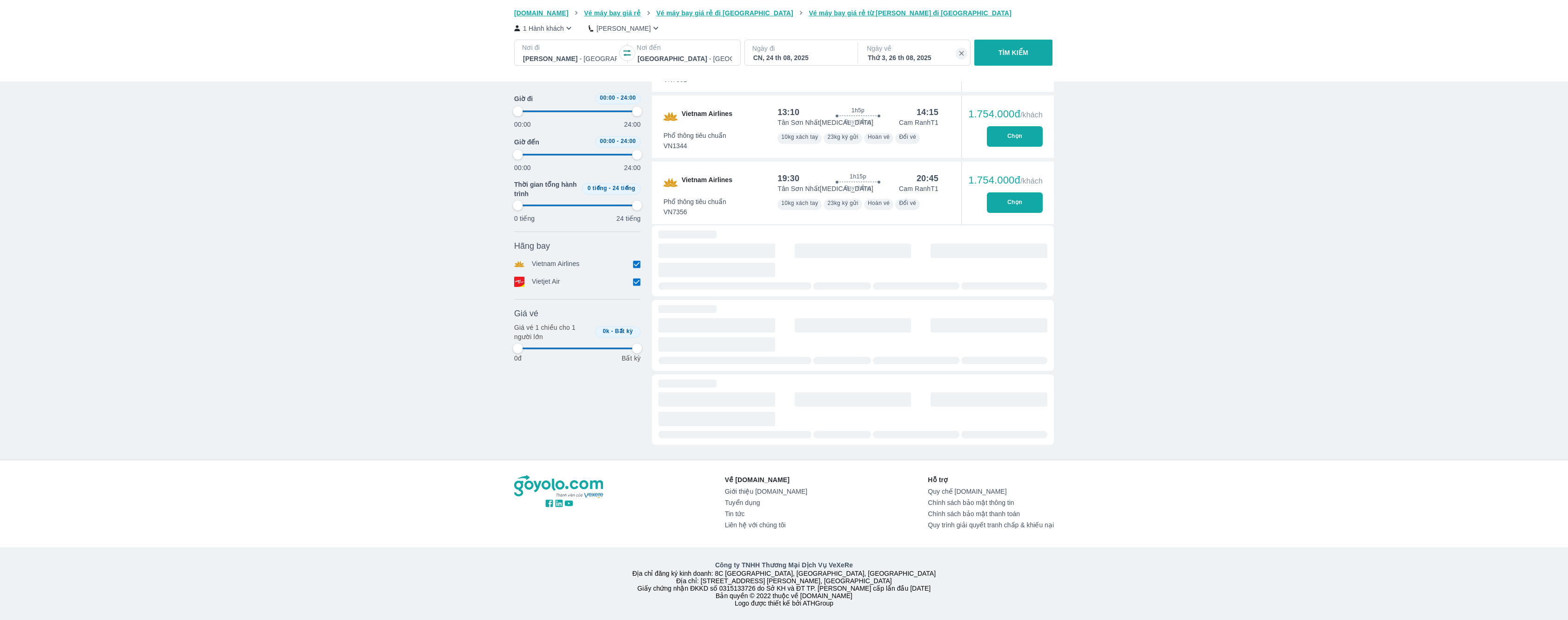
type input "97.9166666666667"
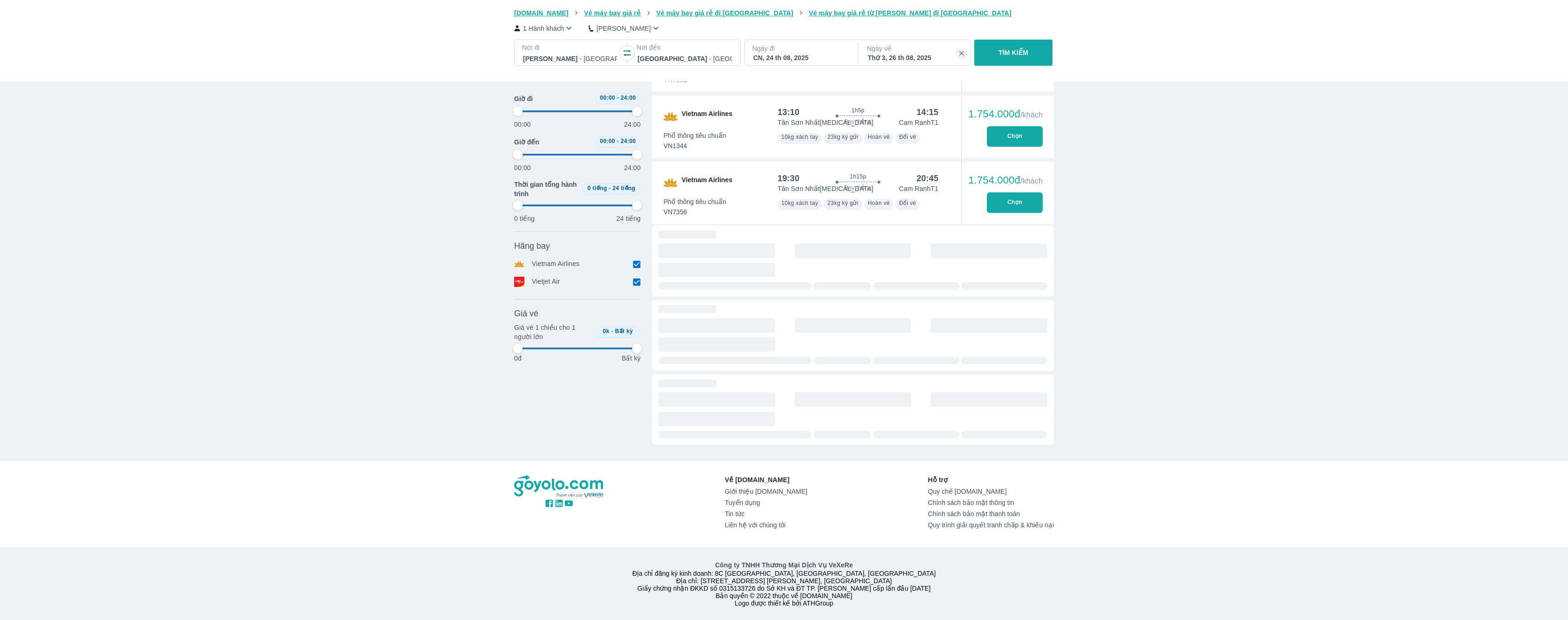
type input "97.9166666666667"
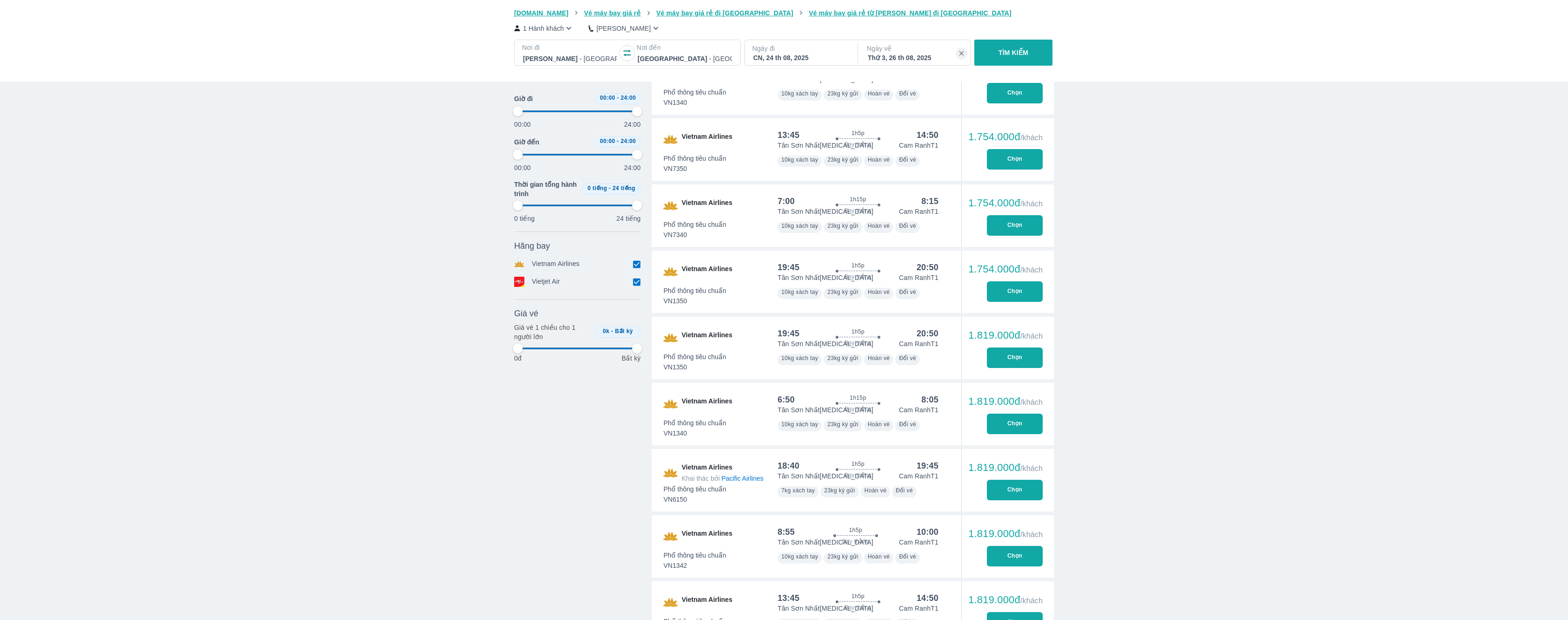
type input "97.9166666666667"
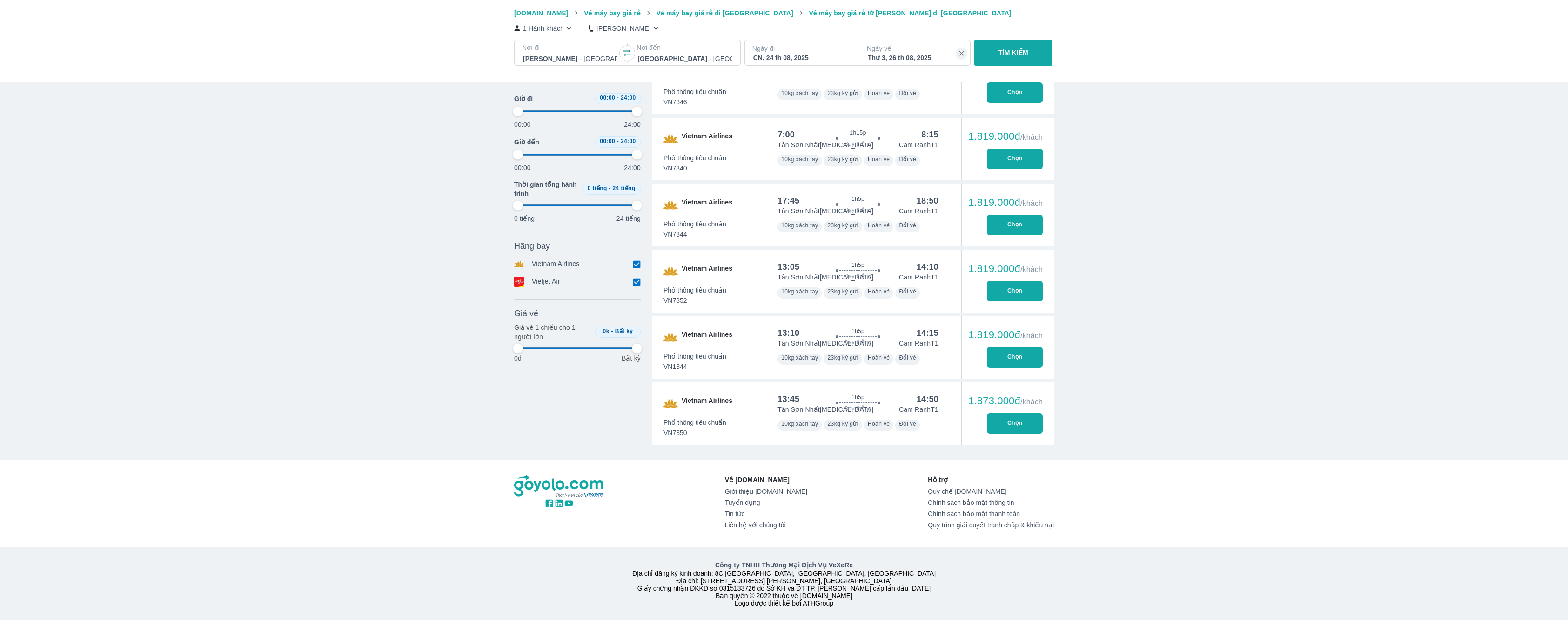
type input "97.9166666666667"
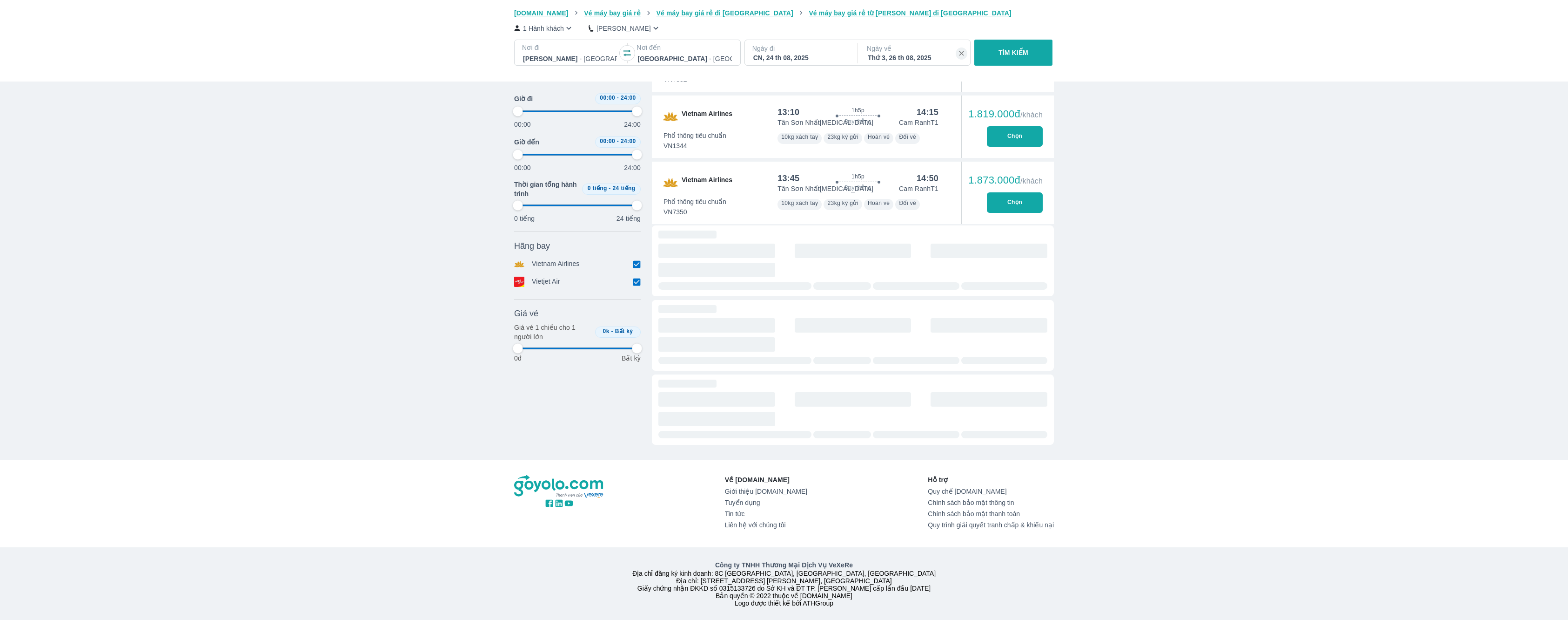
type input "97.9166666666667"
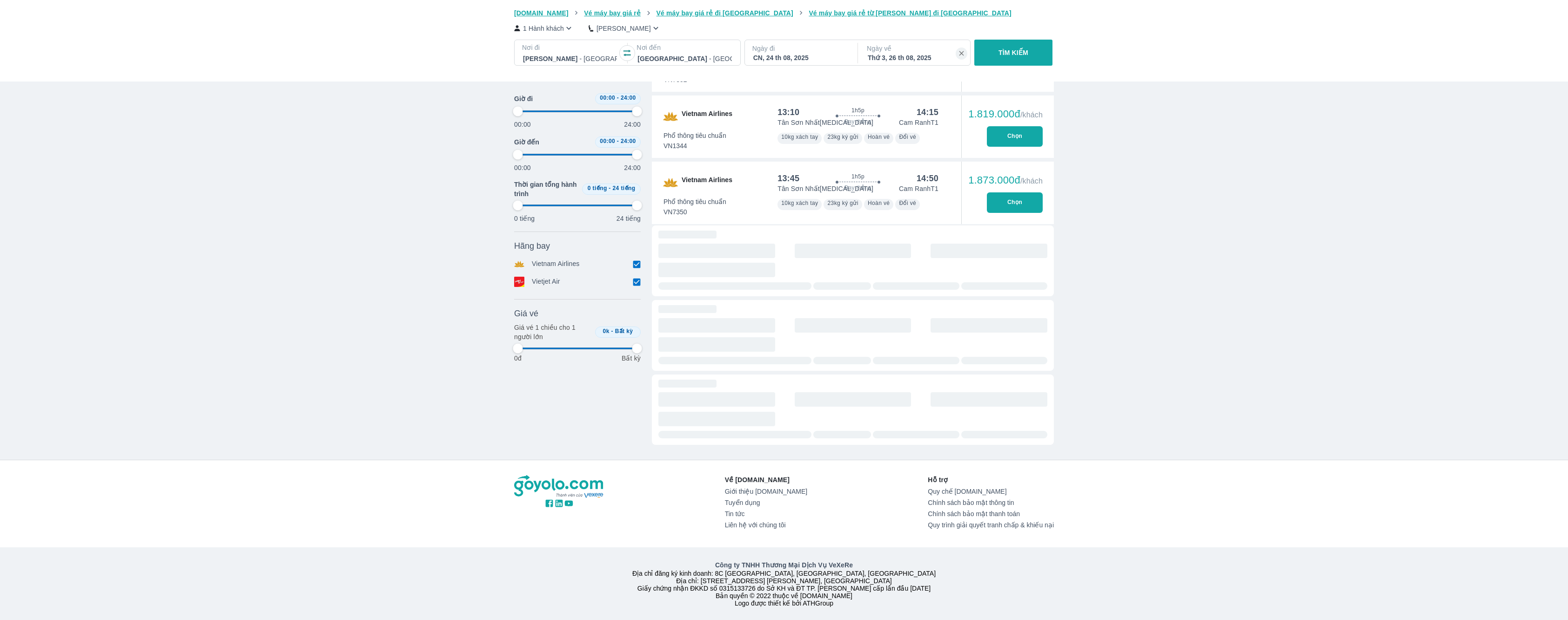
type input "97.9166666666667"
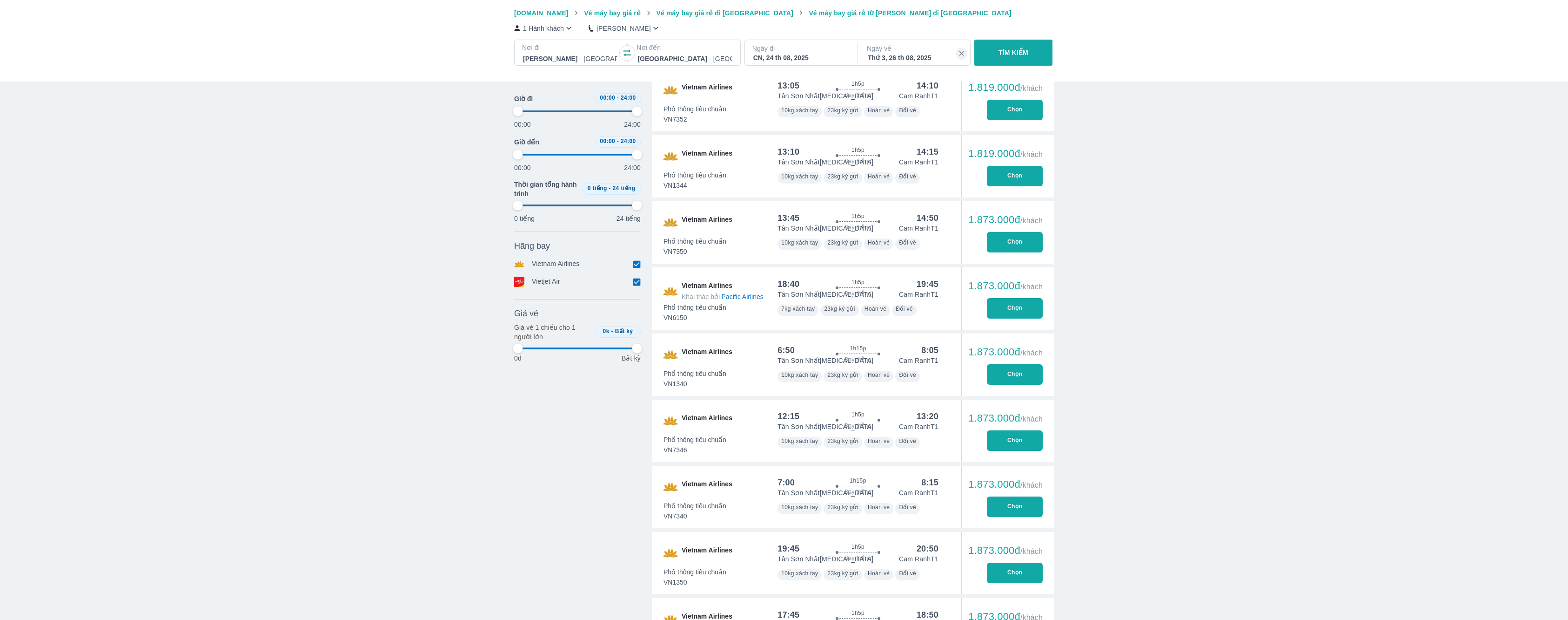
type input "97.9166666666667"
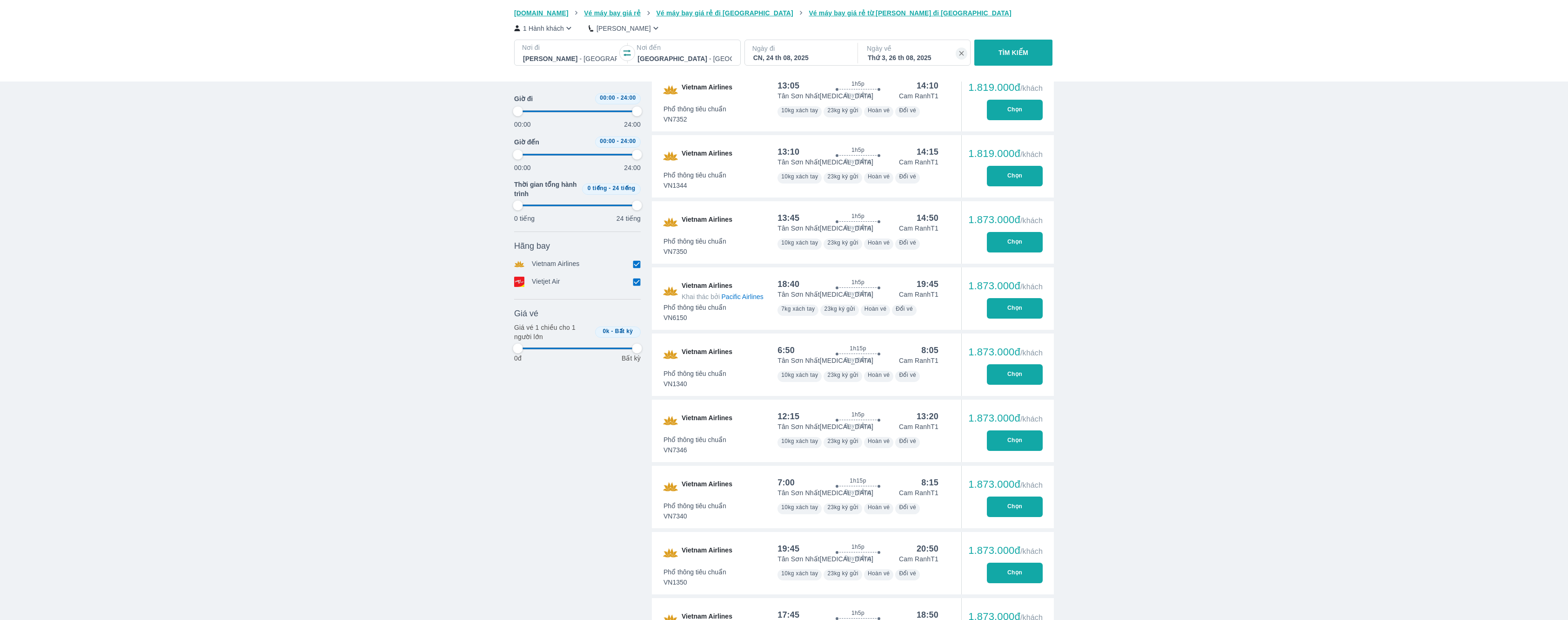
type input "97.9166666666667"
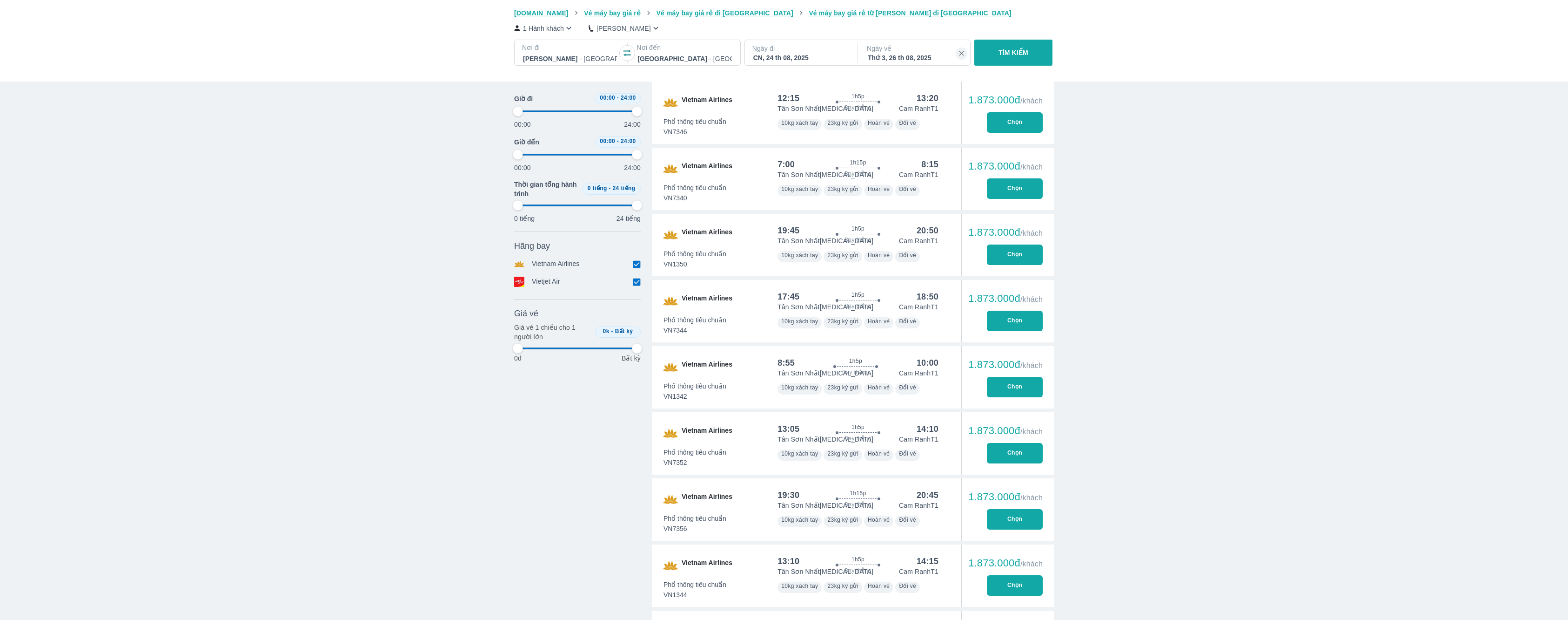
type input "97.9166666666667"
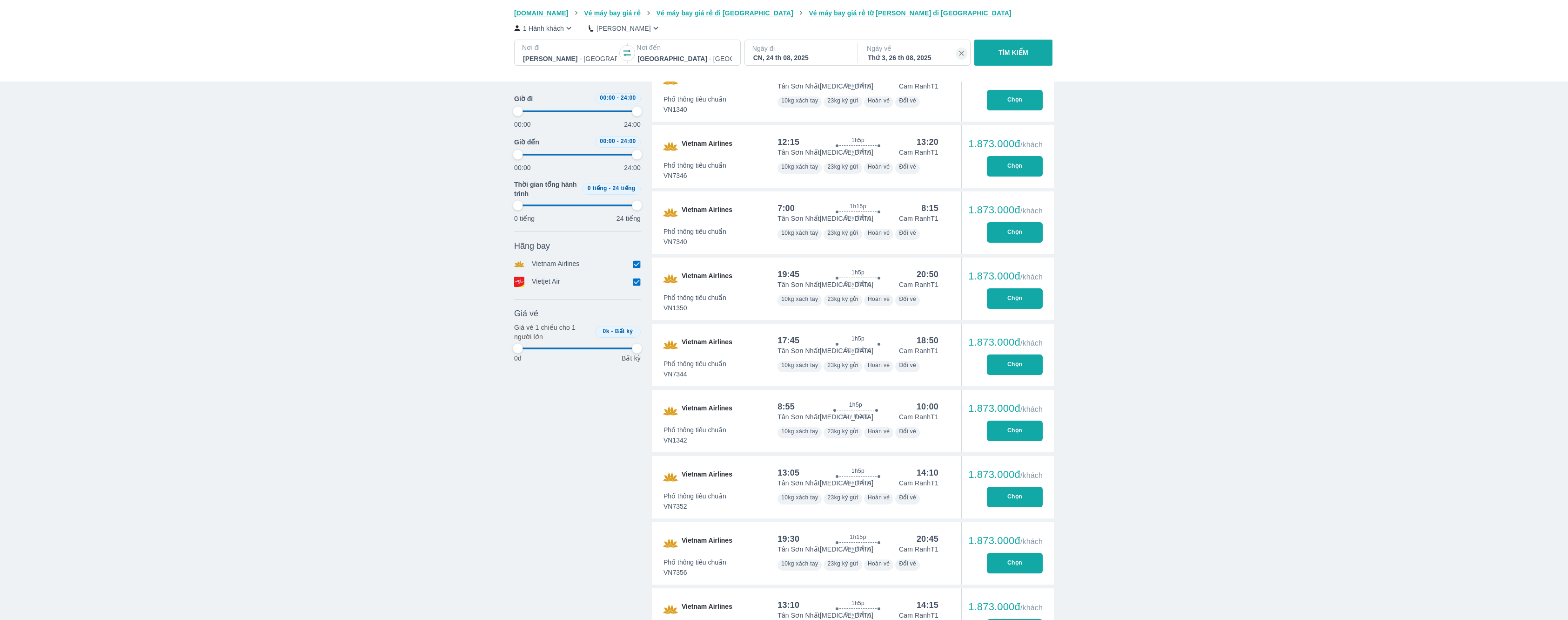
type input "97.9166666666667"
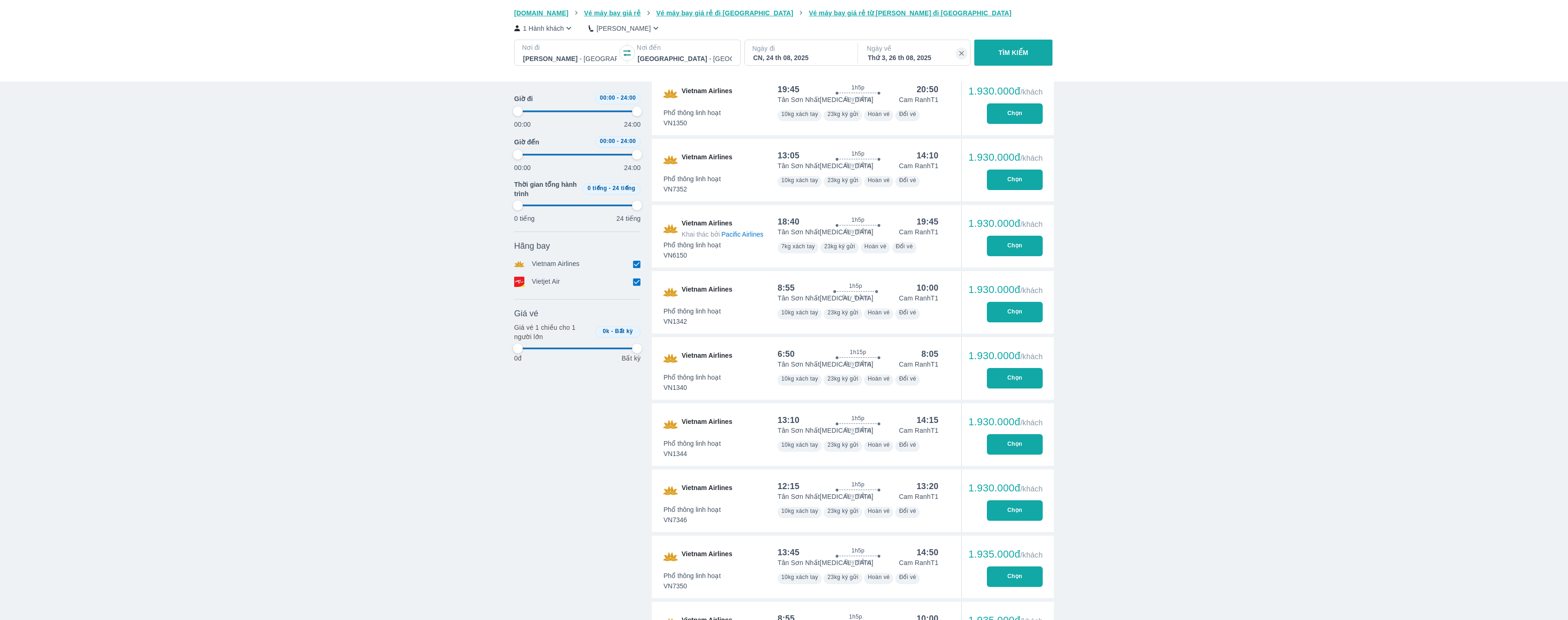
type input "97.9166666666667"
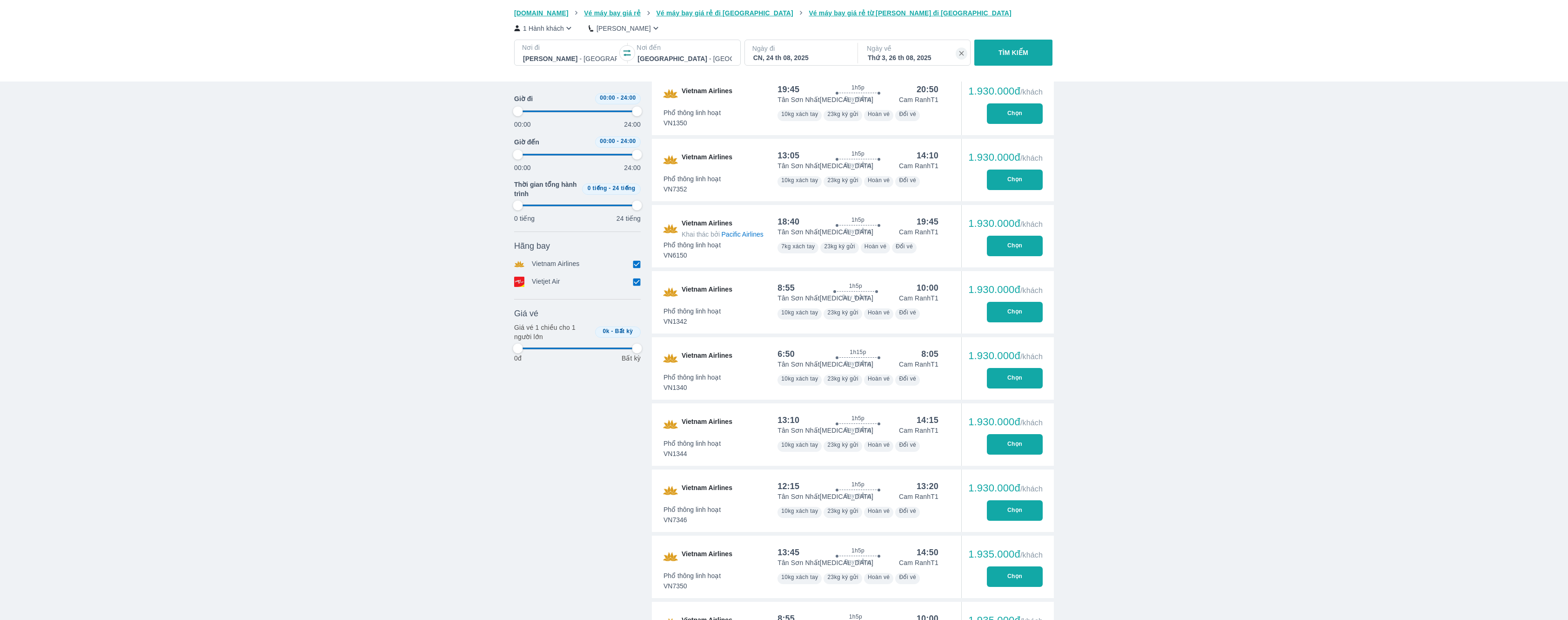
type input "97.9166666666667"
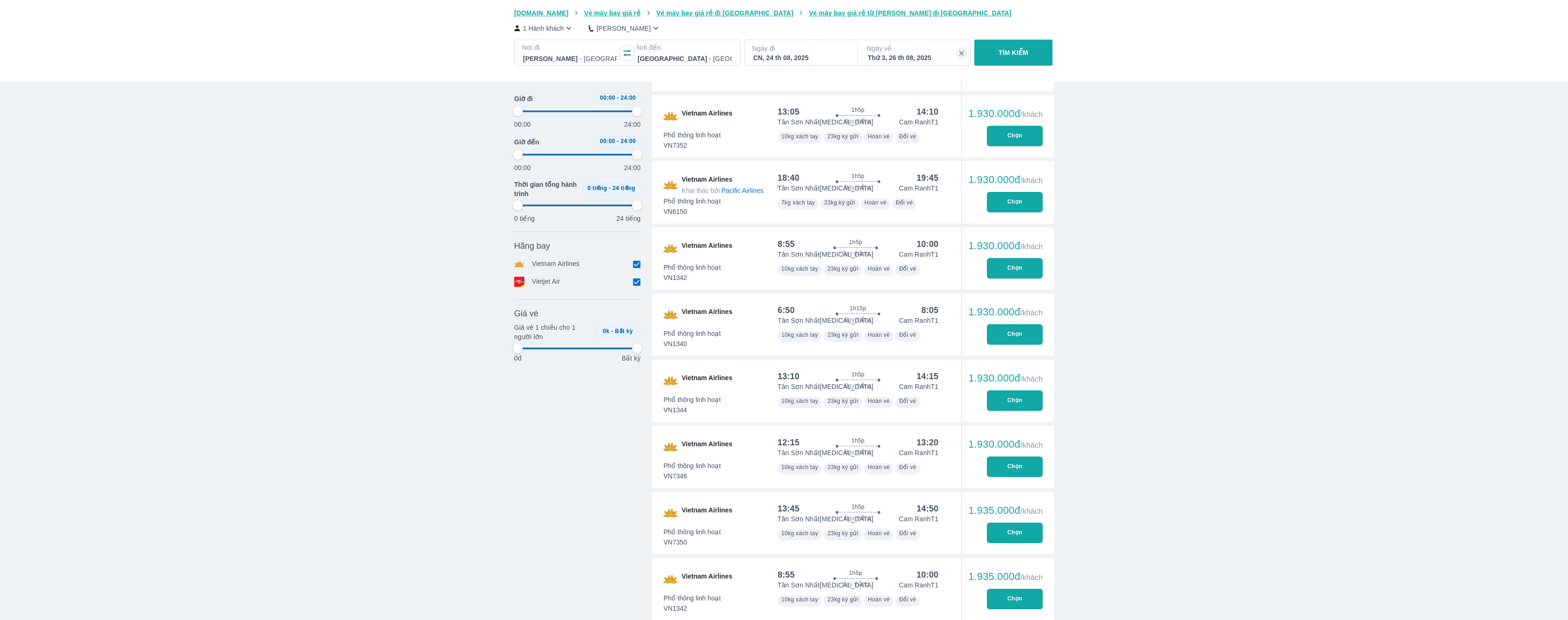
scroll to position [6817, 0]
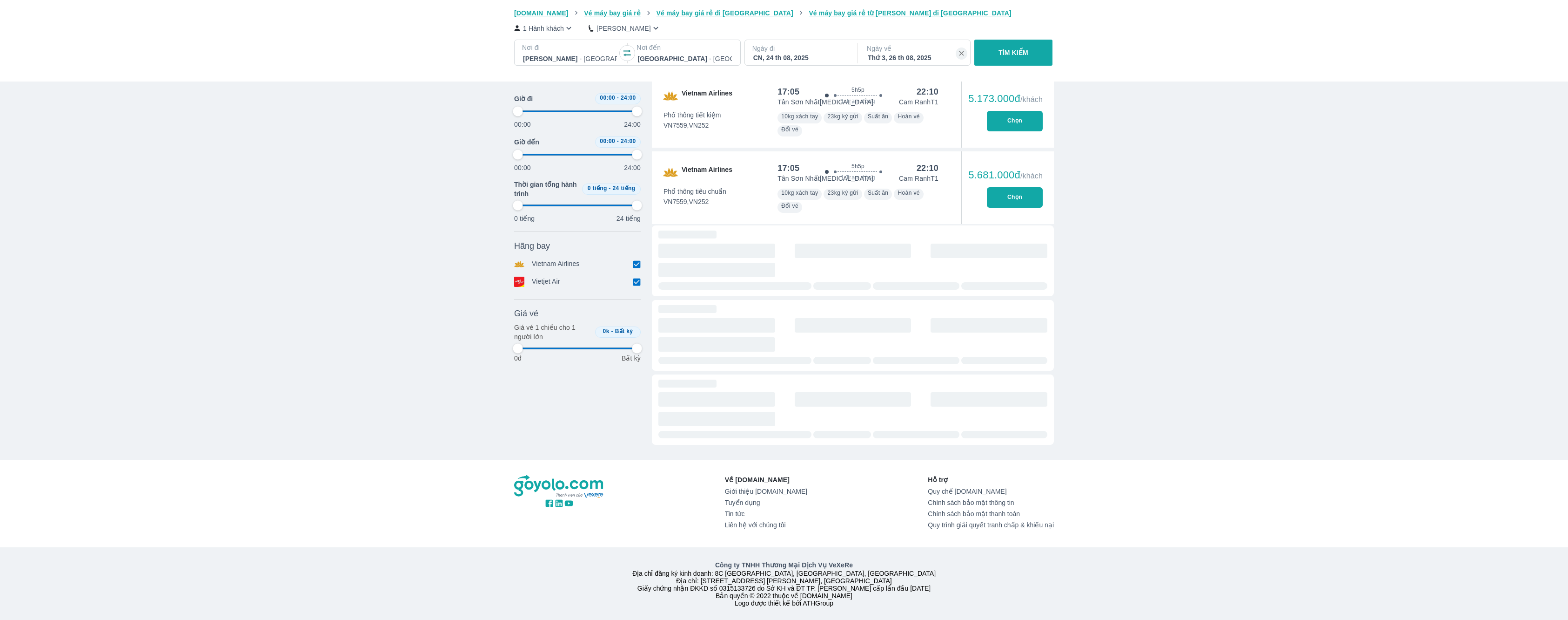
type input "97.9166666666667"
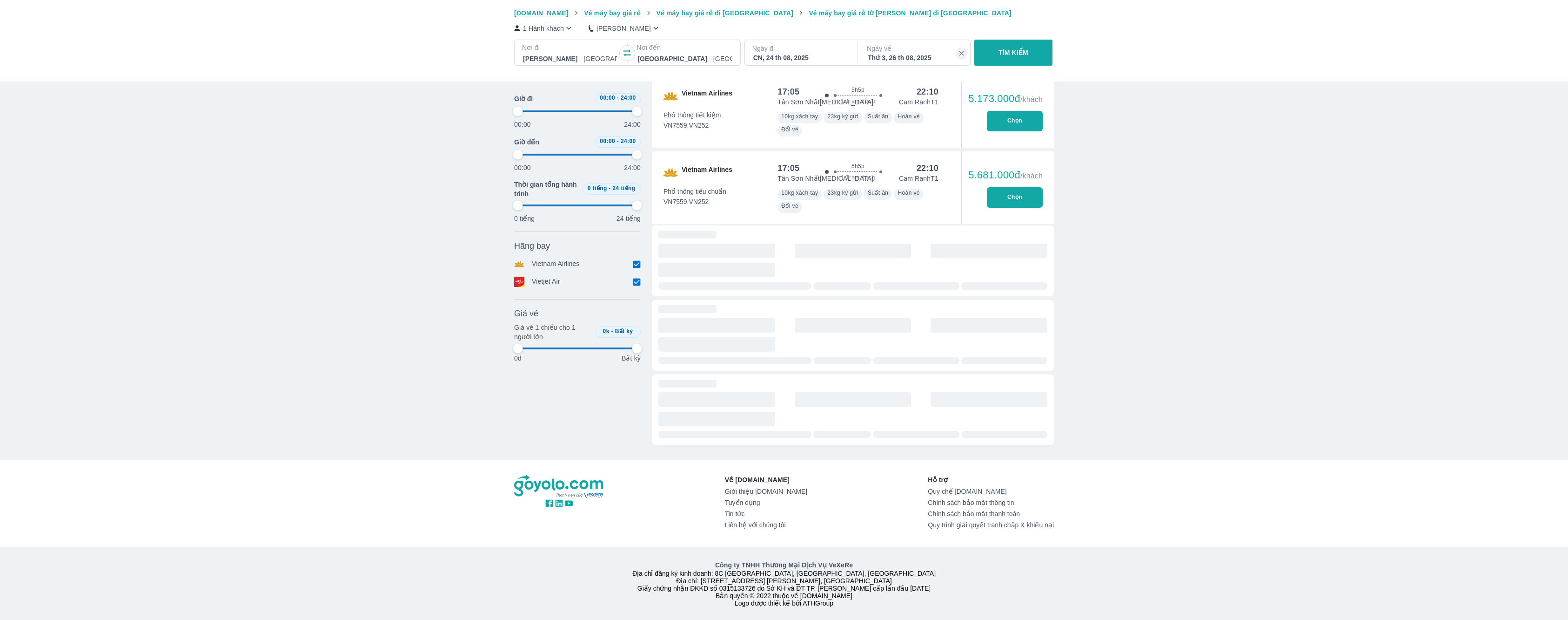
type input "97.9166666666667"
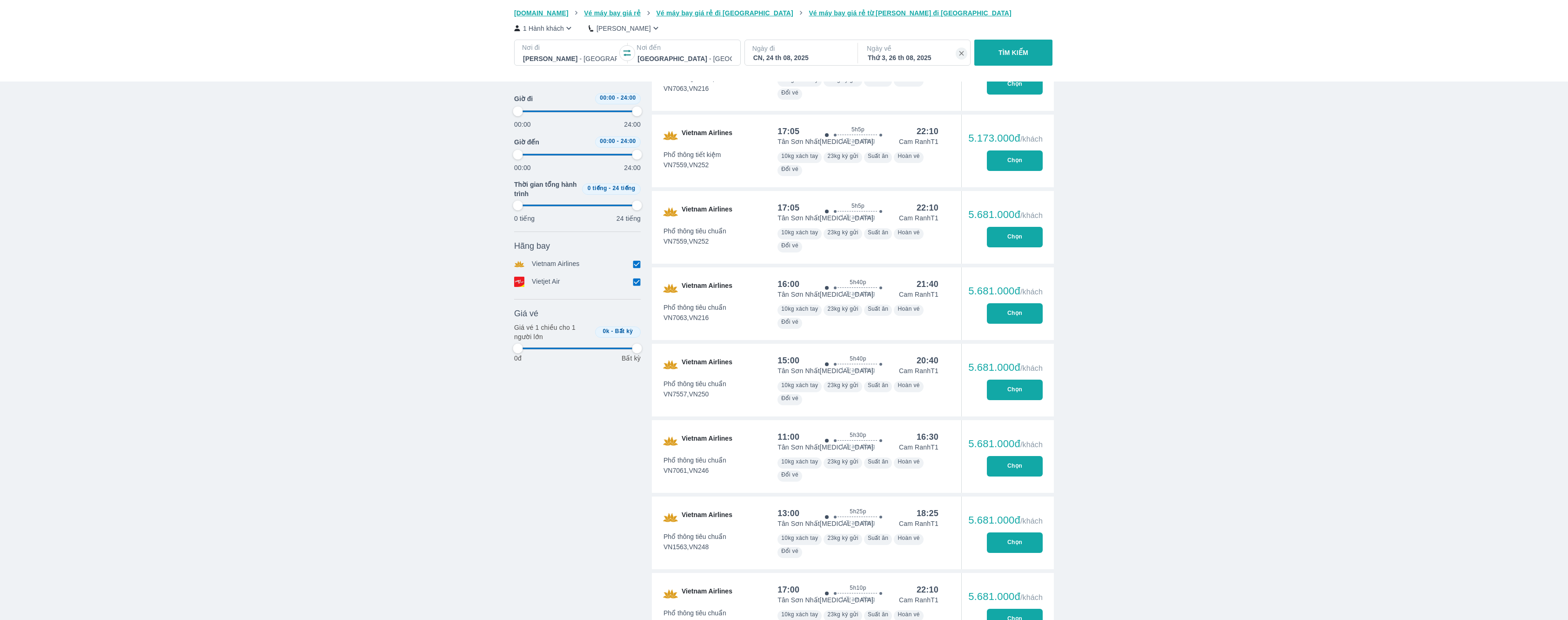
type input "97.9166666666667"
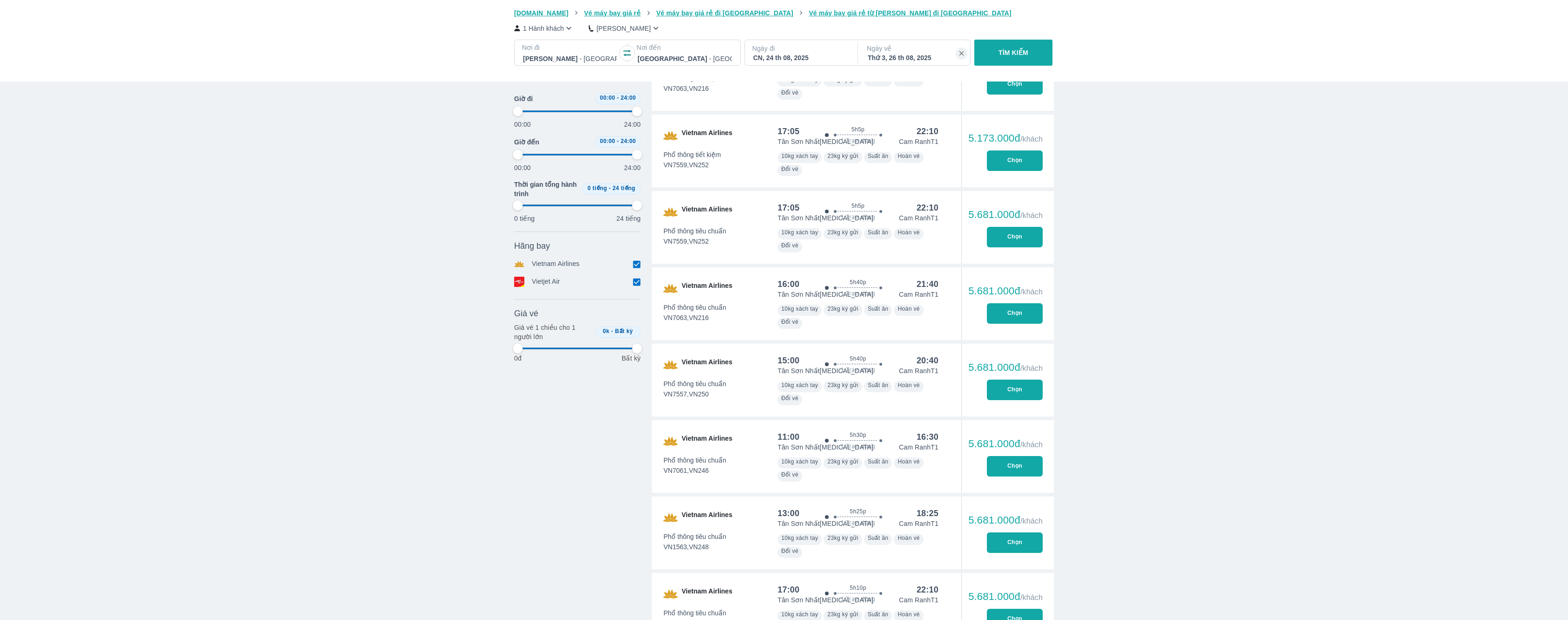
type input "97.9166666666667"
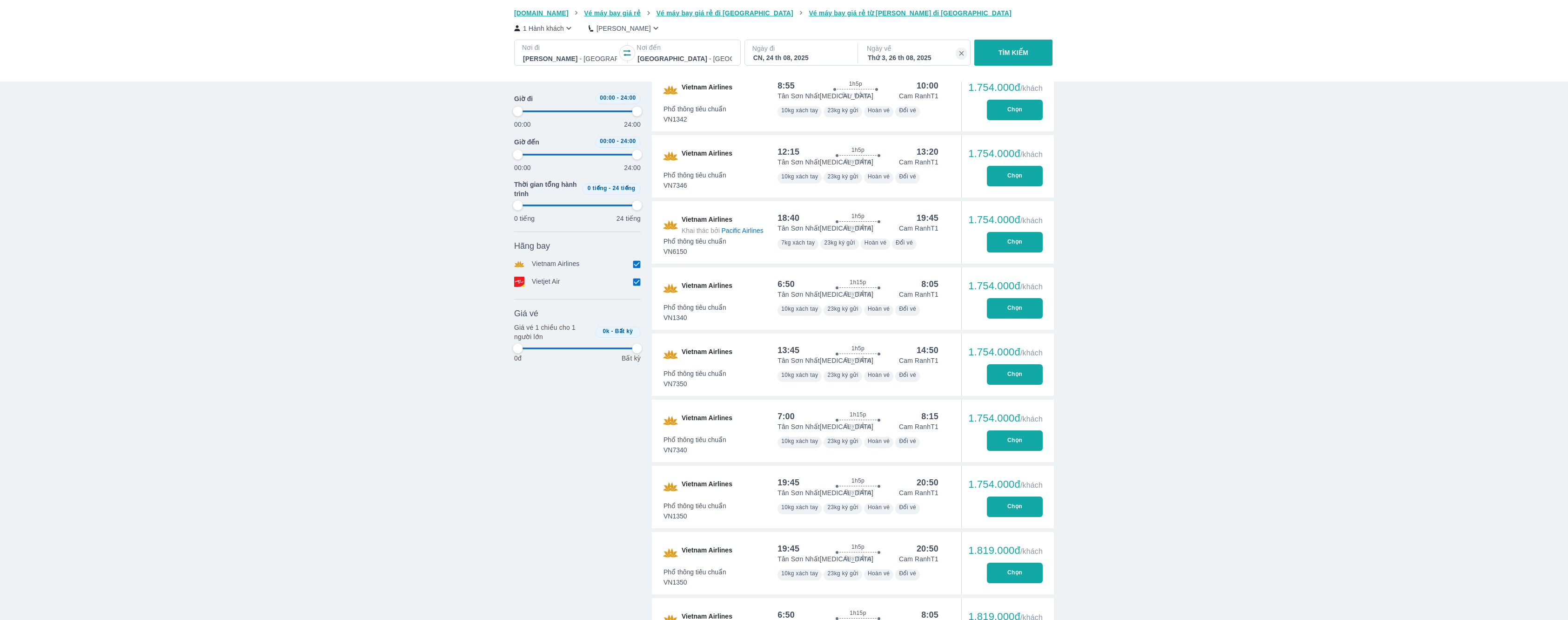
type input "97.9166666666667"
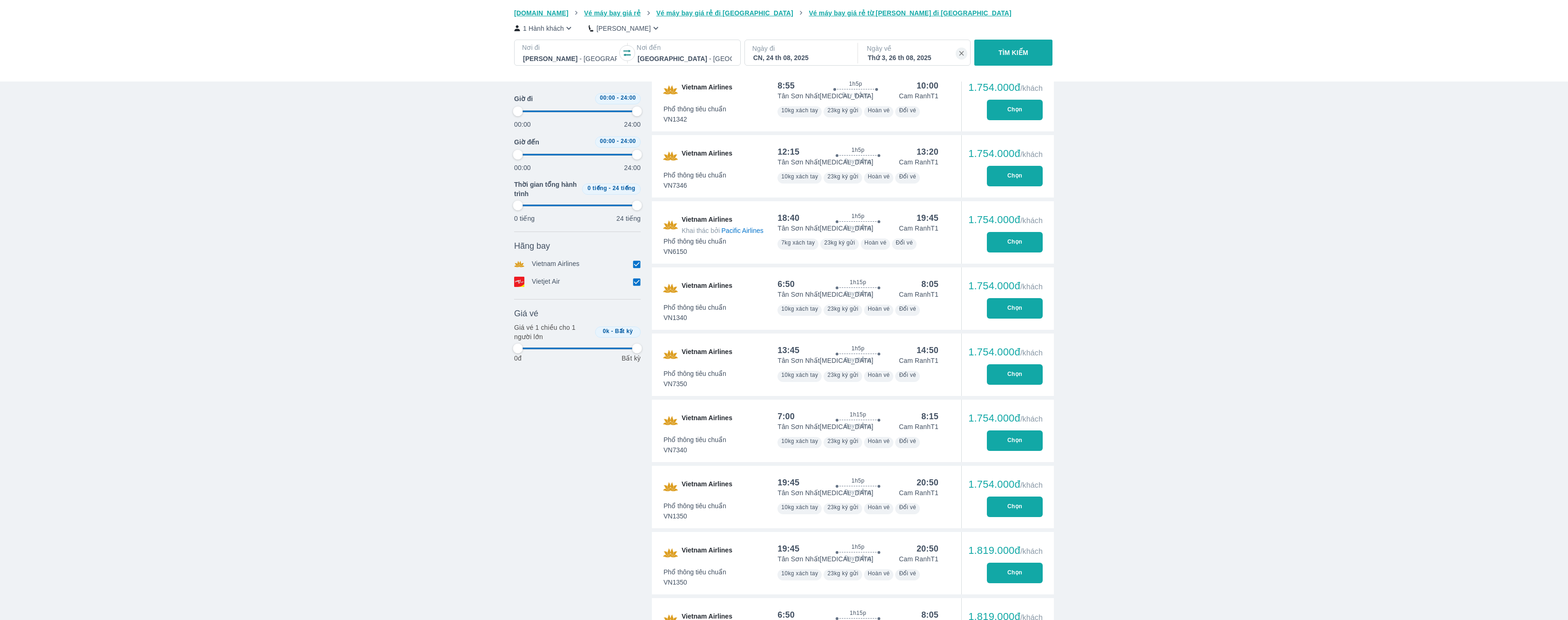
type input "97.9166666666667"
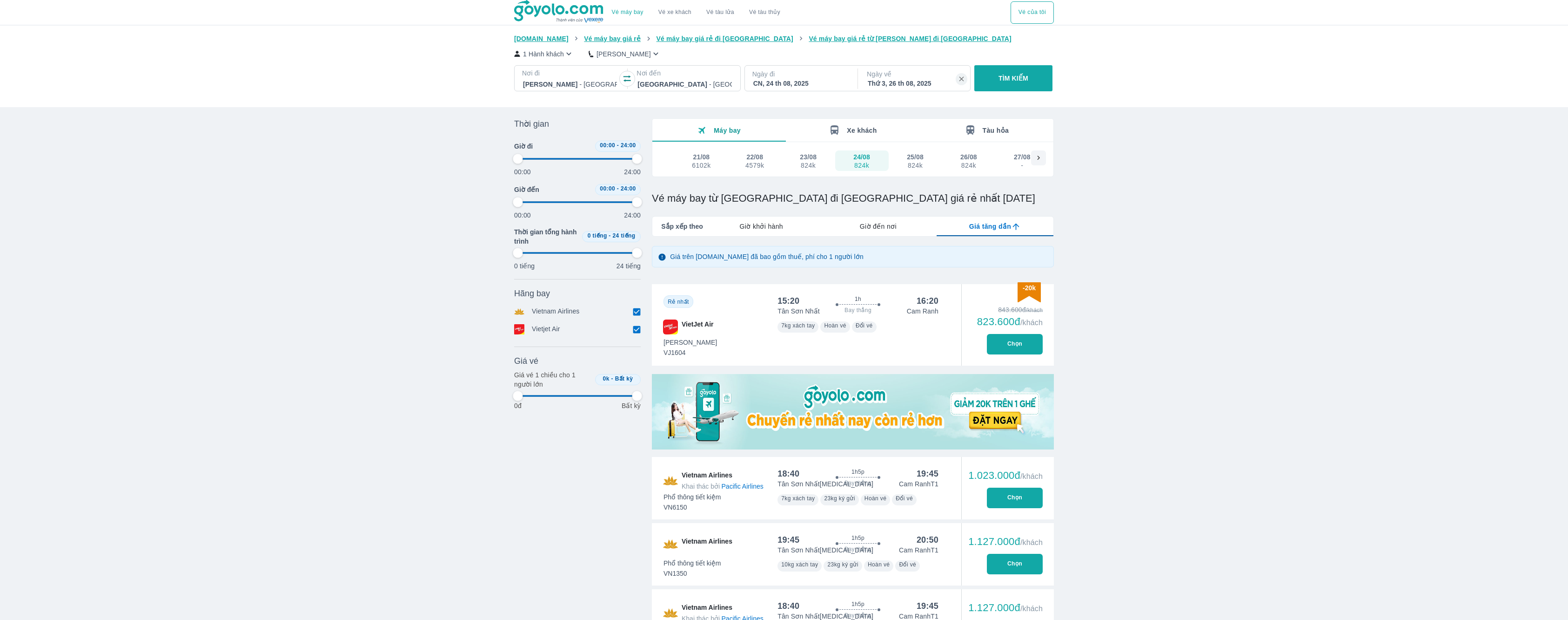
scroll to position [334, 0]
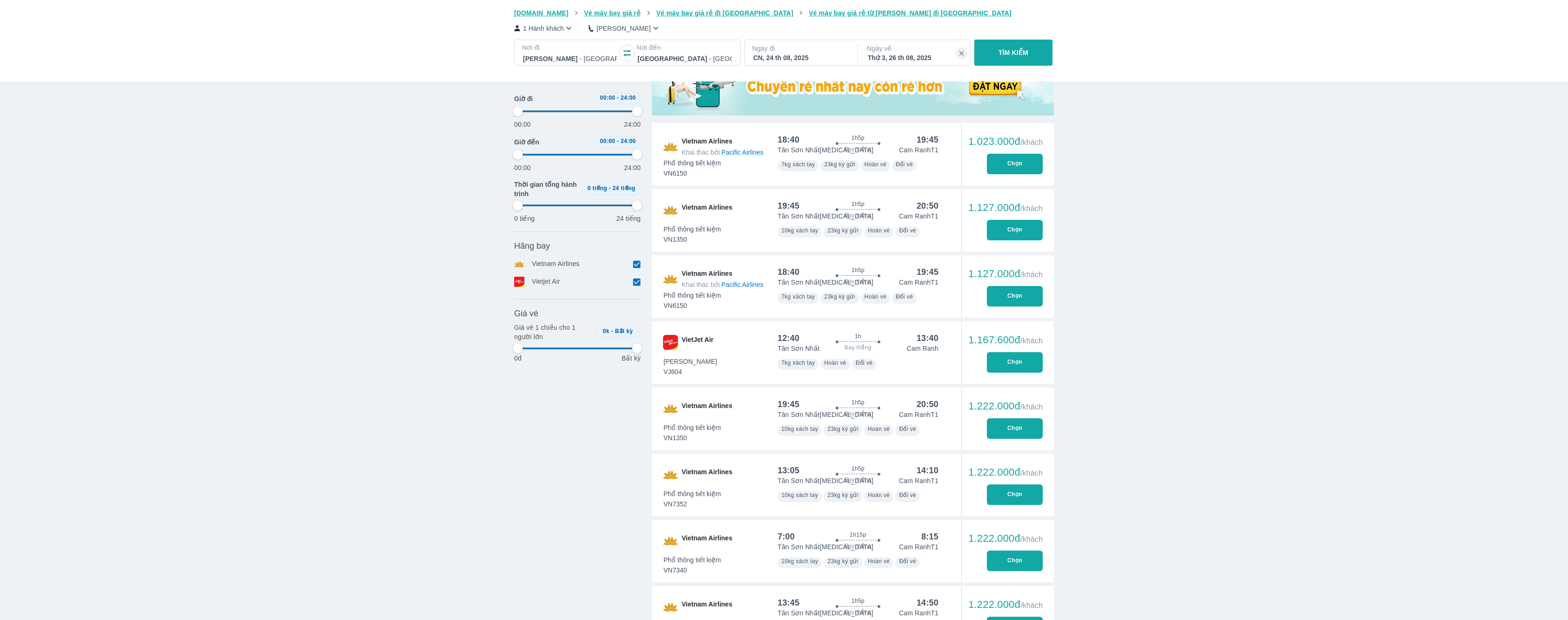
type input "97.9166666666667"
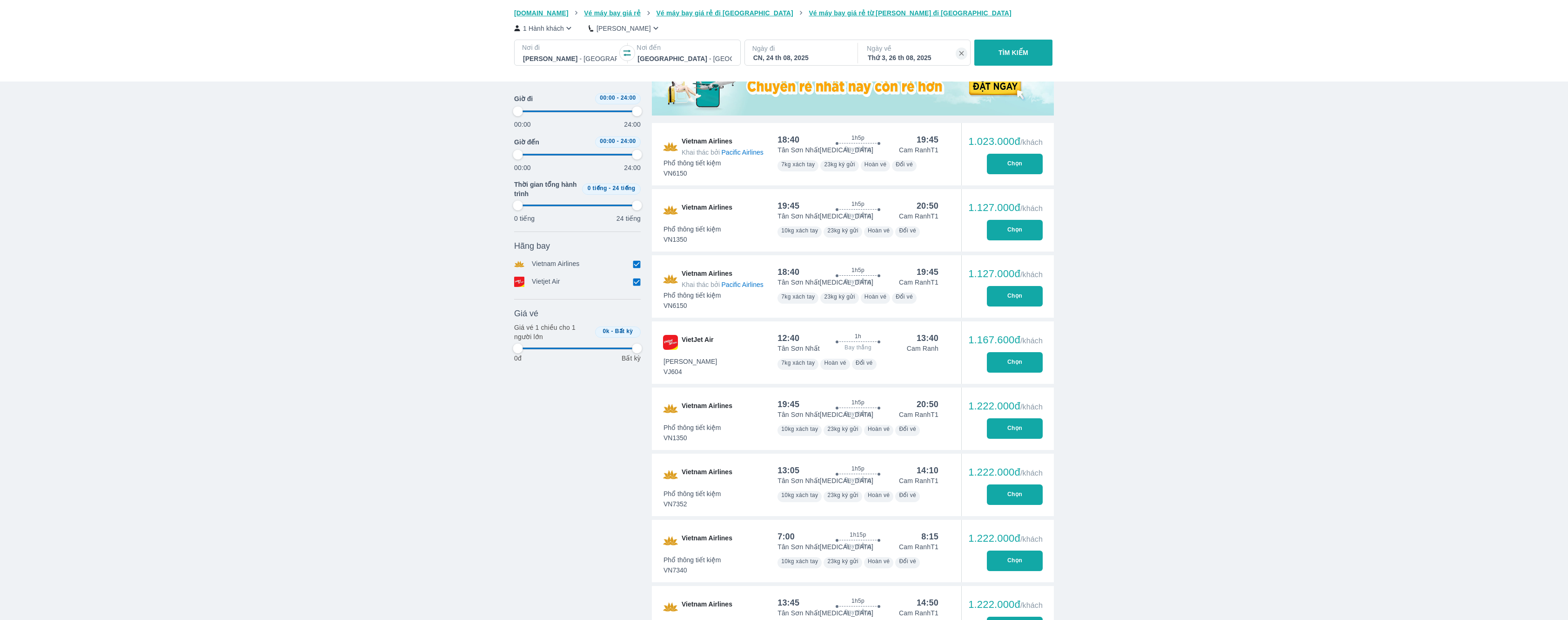
type input "97.9166666666667"
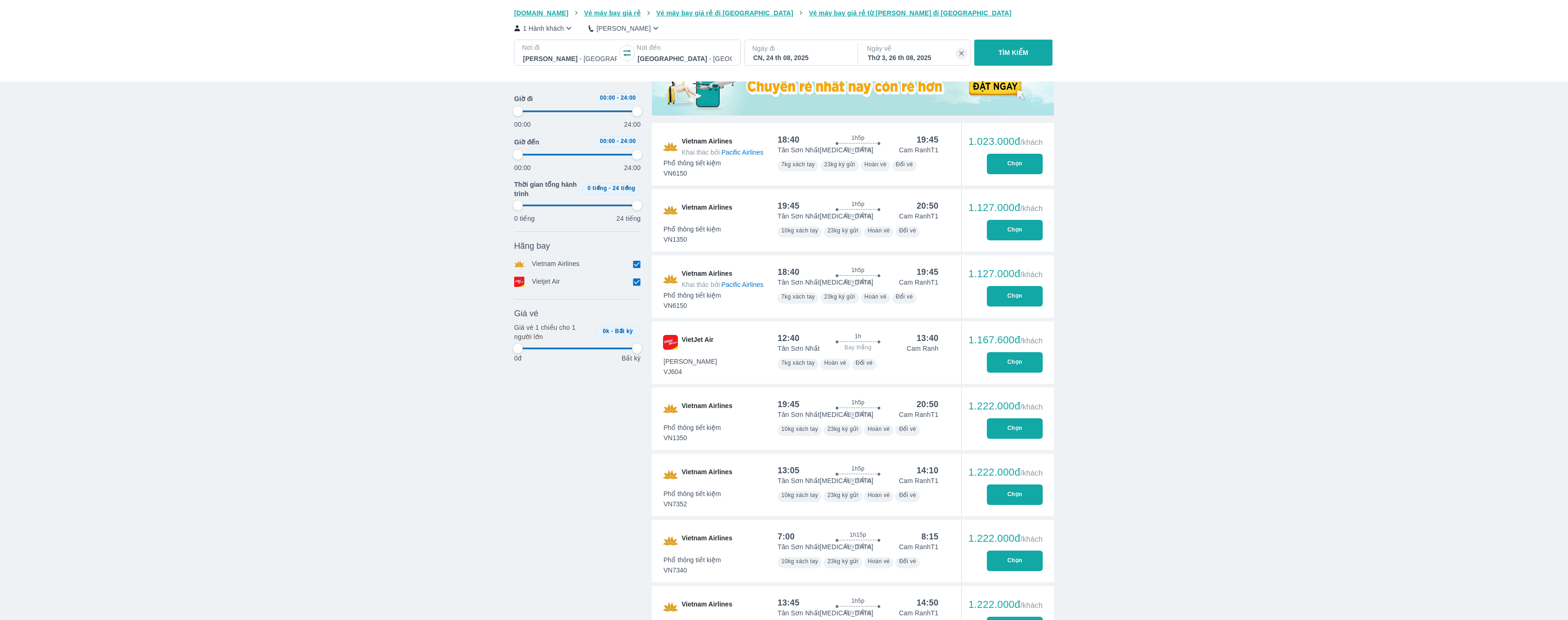
type input "97.9166666666667"
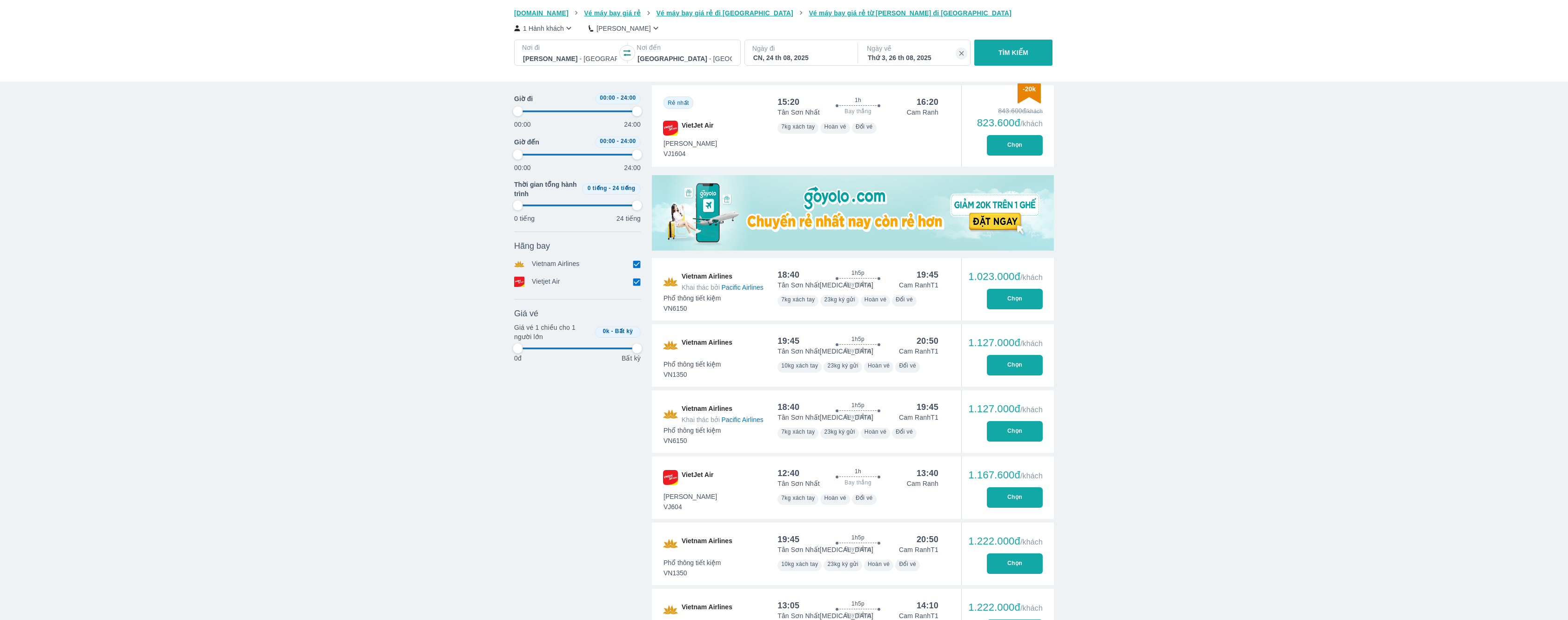
scroll to position [192, 0]
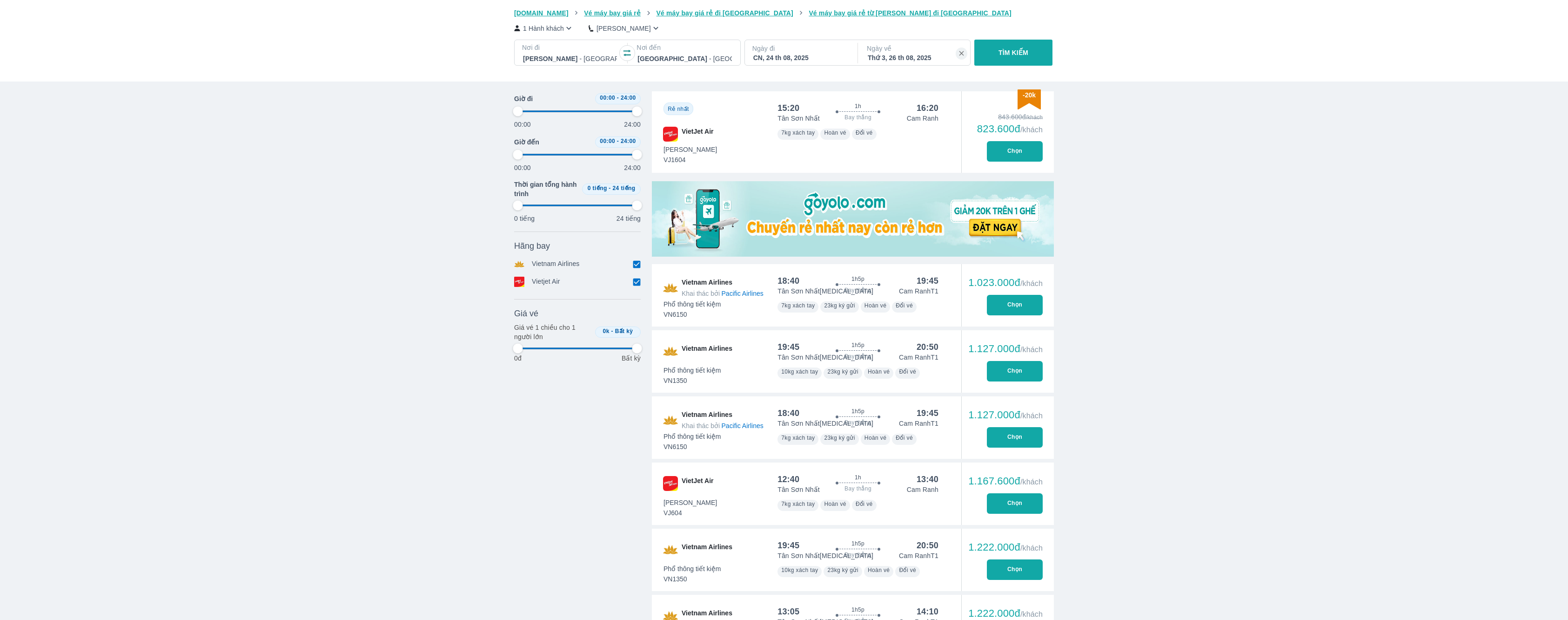
type input "97.9166666666667"
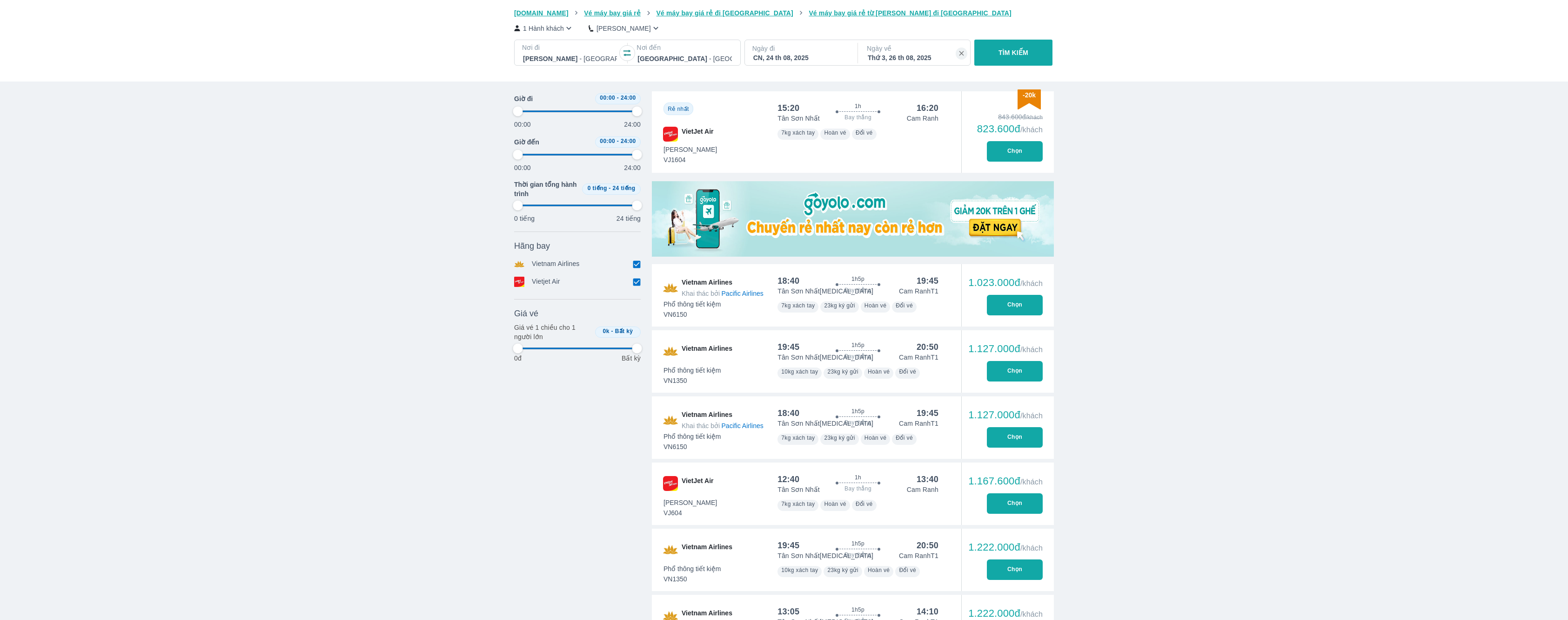
type input "97.9166666666667"
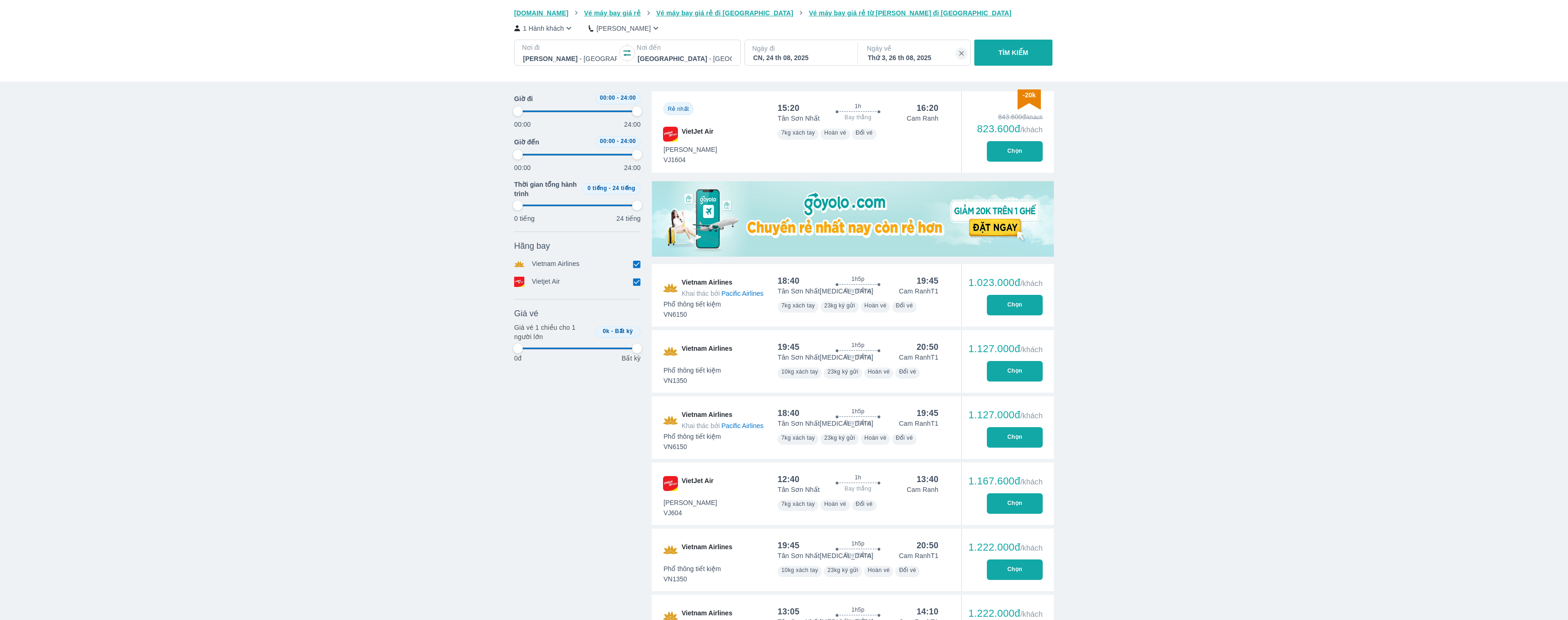
type input "97.9166666666667"
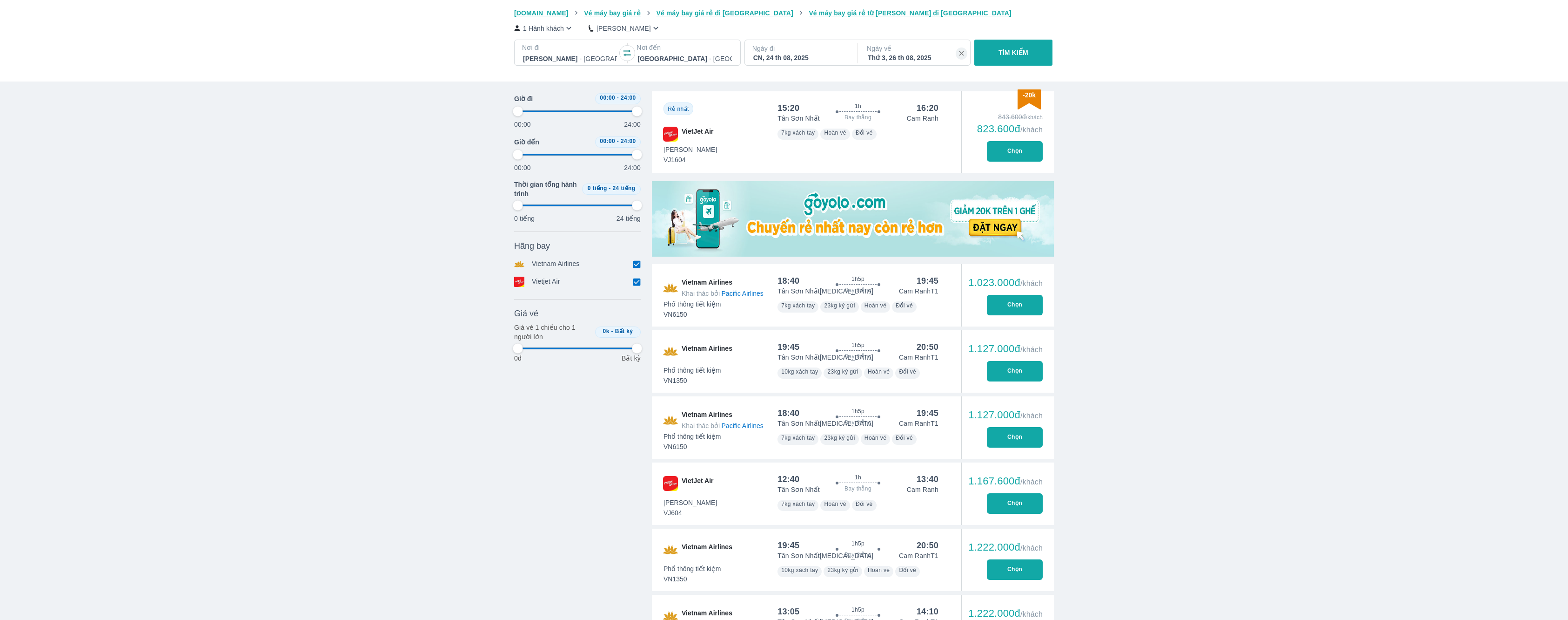
type input "97.9166666666667"
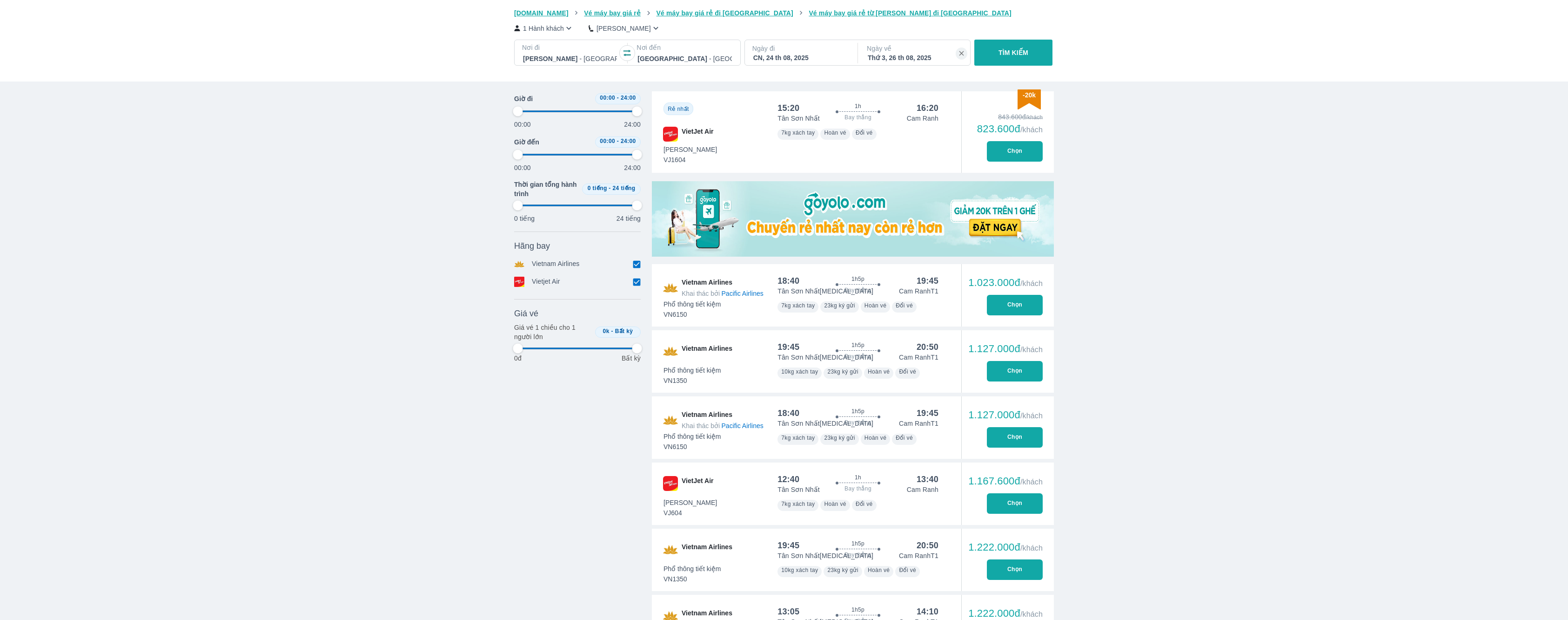
type input "97.9166666666667"
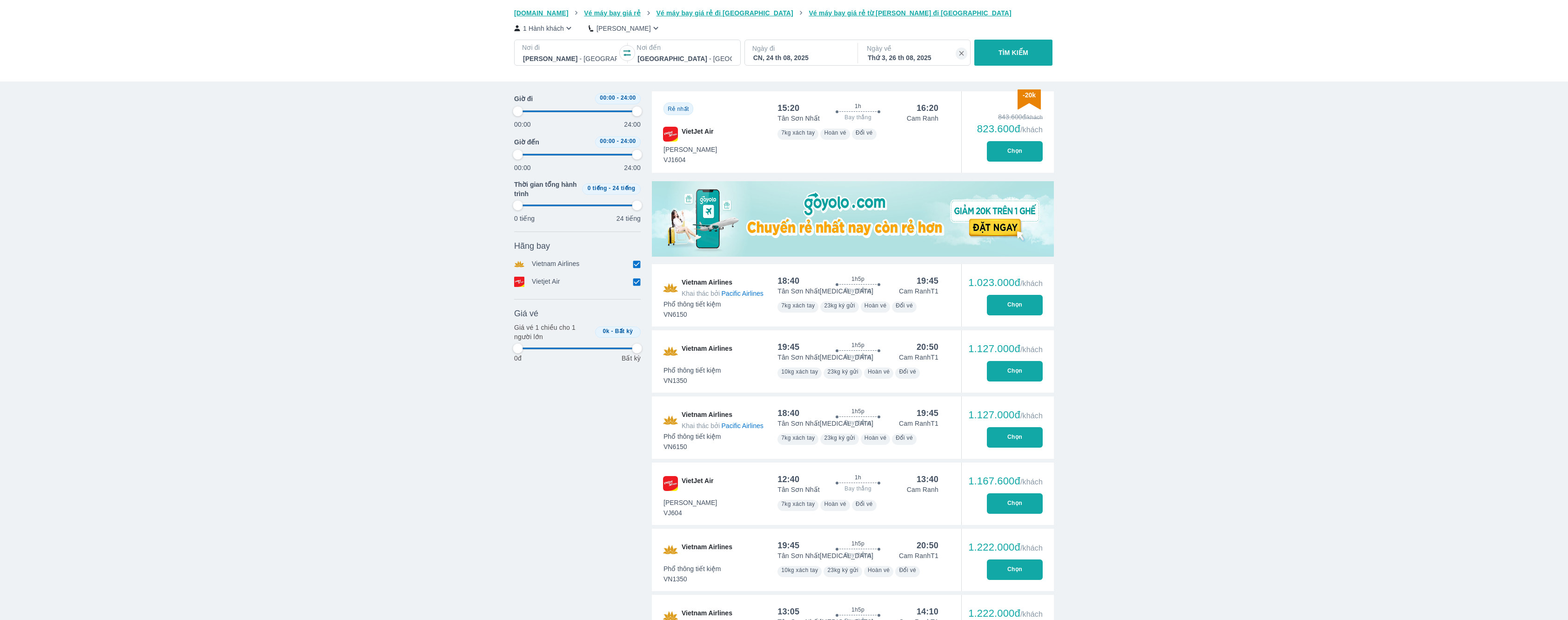
scroll to position [225, 0]
